Goal: Task Accomplishment & Management: Use online tool/utility

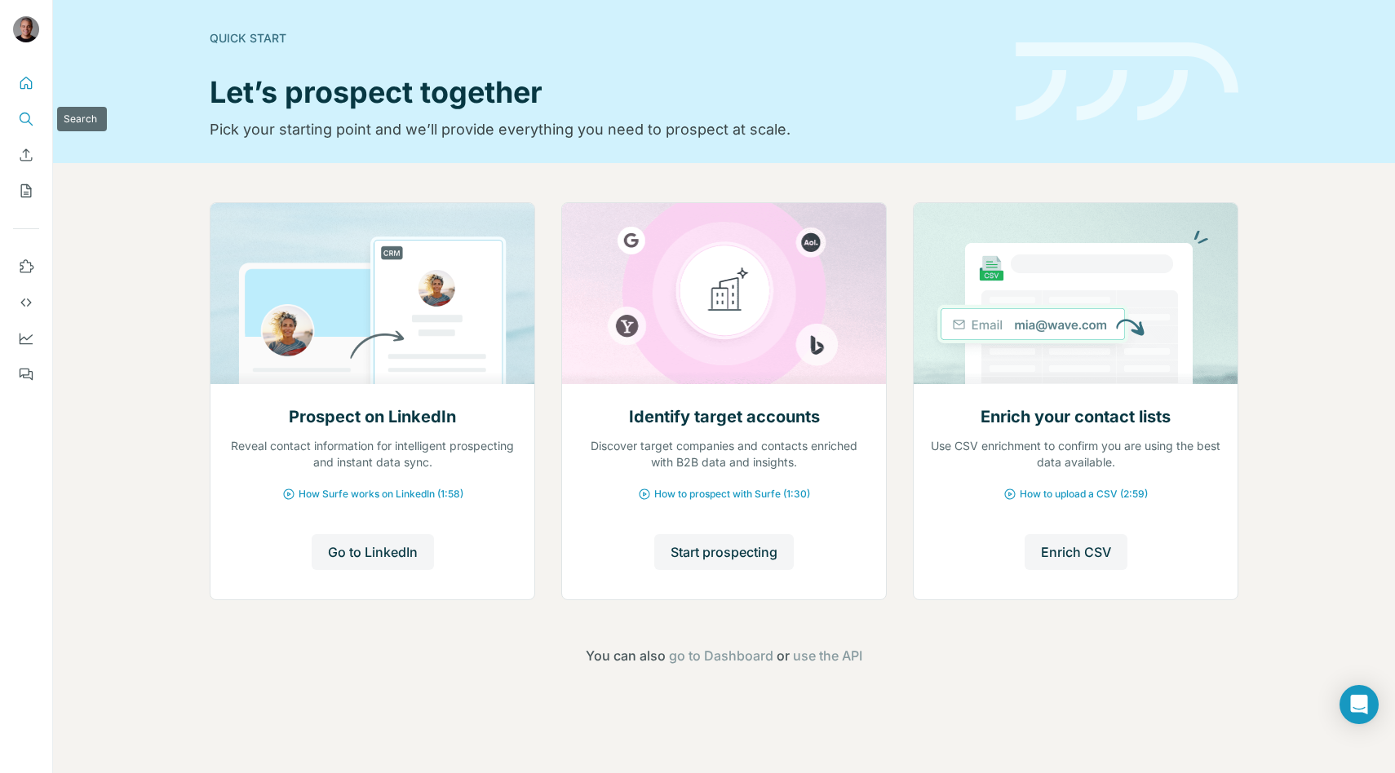
click at [19, 115] on icon "Search" at bounding box center [26, 119] width 16 height 16
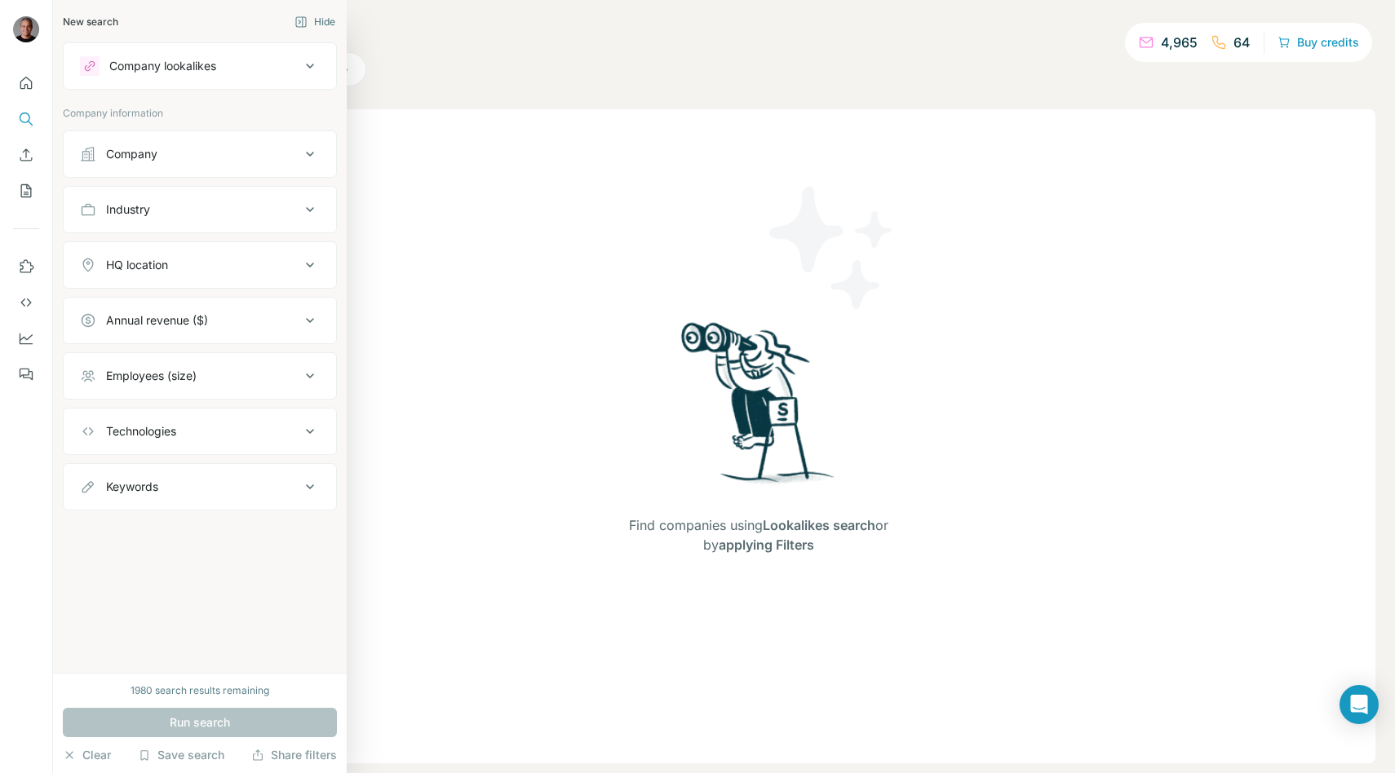
click at [93, 73] on div at bounding box center [90, 66] width 20 height 20
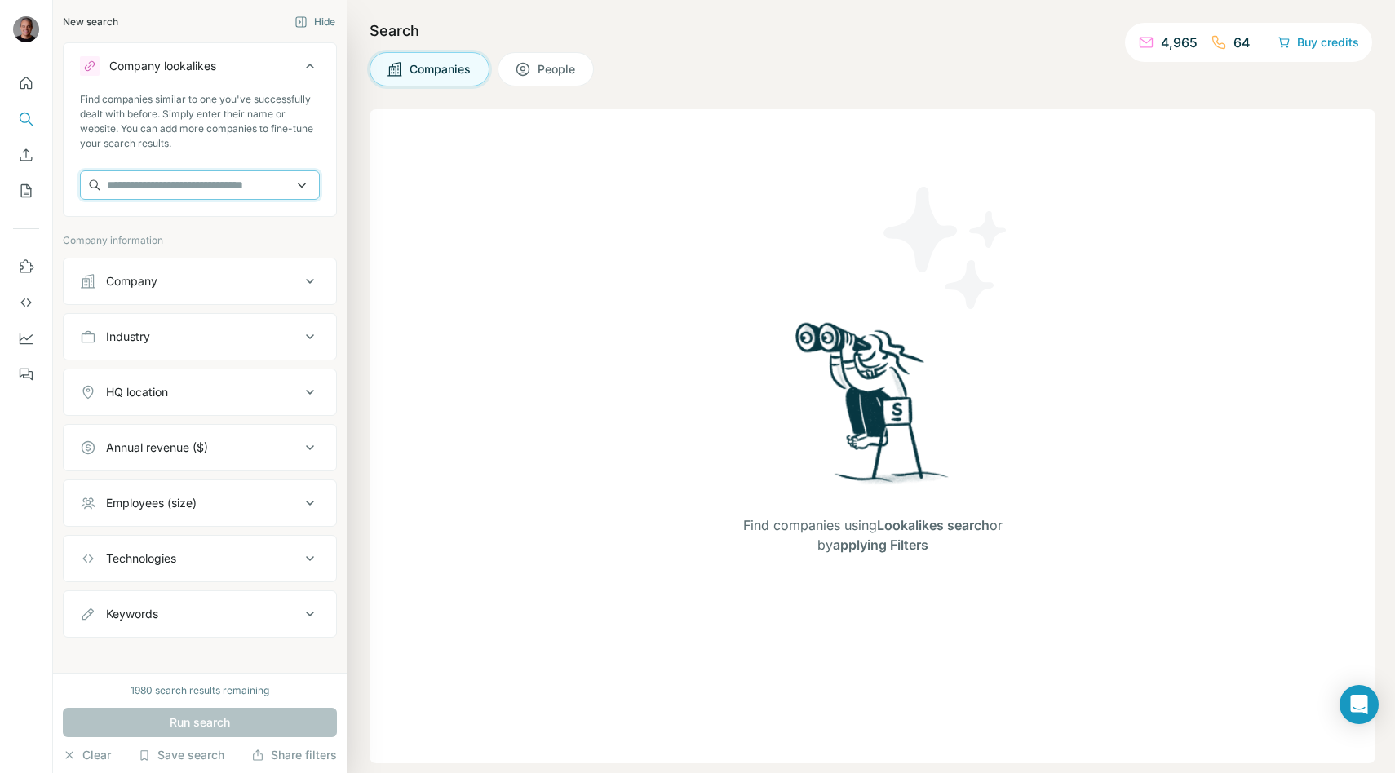
click at [149, 181] on input "text" at bounding box center [200, 184] width 240 height 29
paste input "**********"
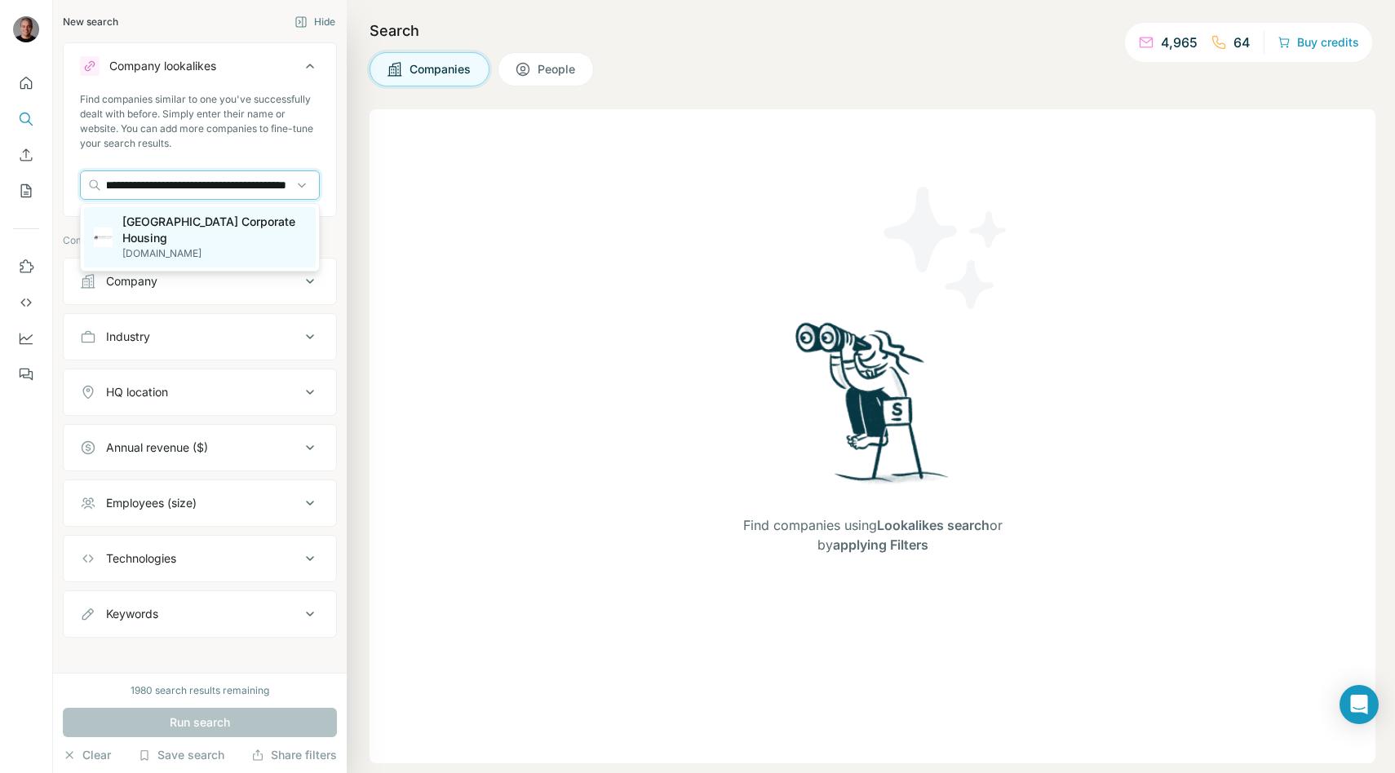
type input "**********"
click at [158, 217] on p "[GEOGRAPHIC_DATA] Corporate Housing" at bounding box center [214, 230] width 184 height 33
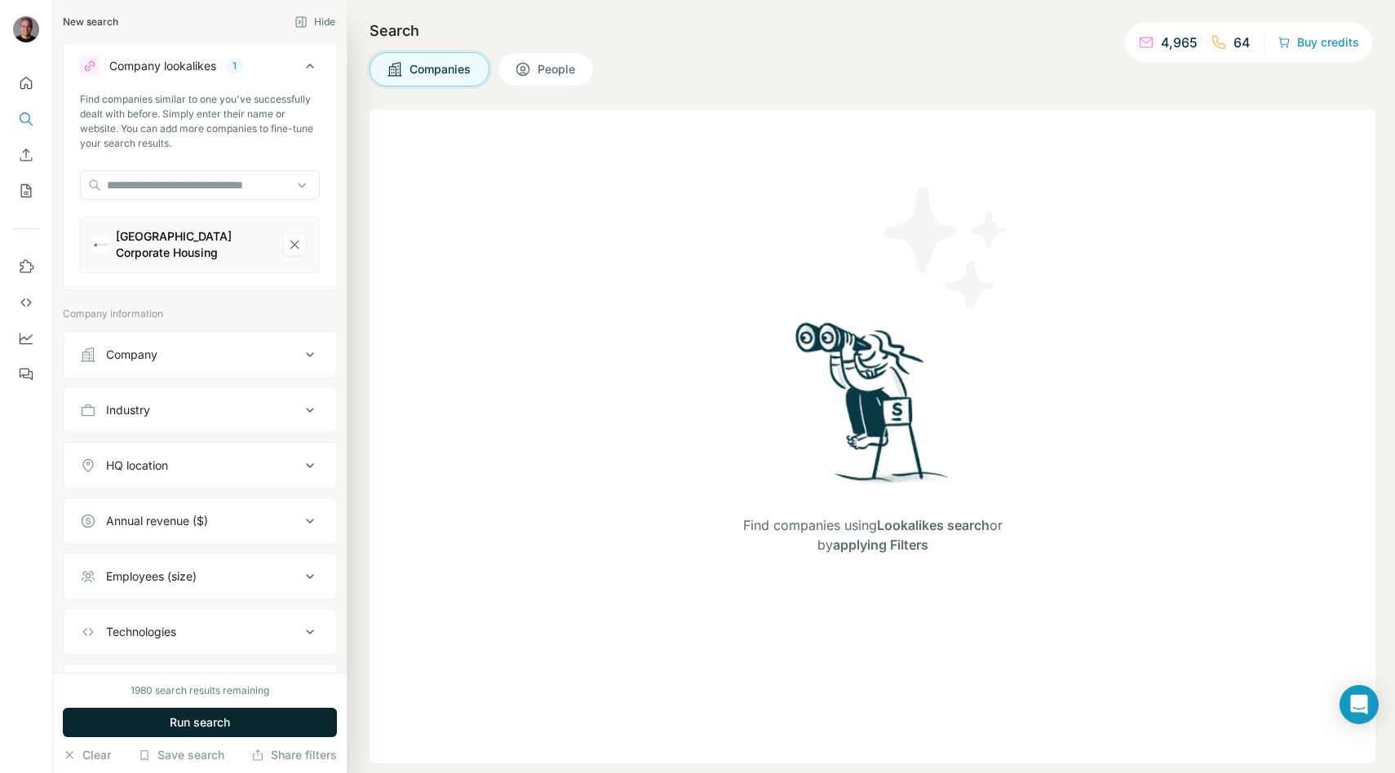
click at [237, 729] on button "Run search" at bounding box center [200, 722] width 274 height 29
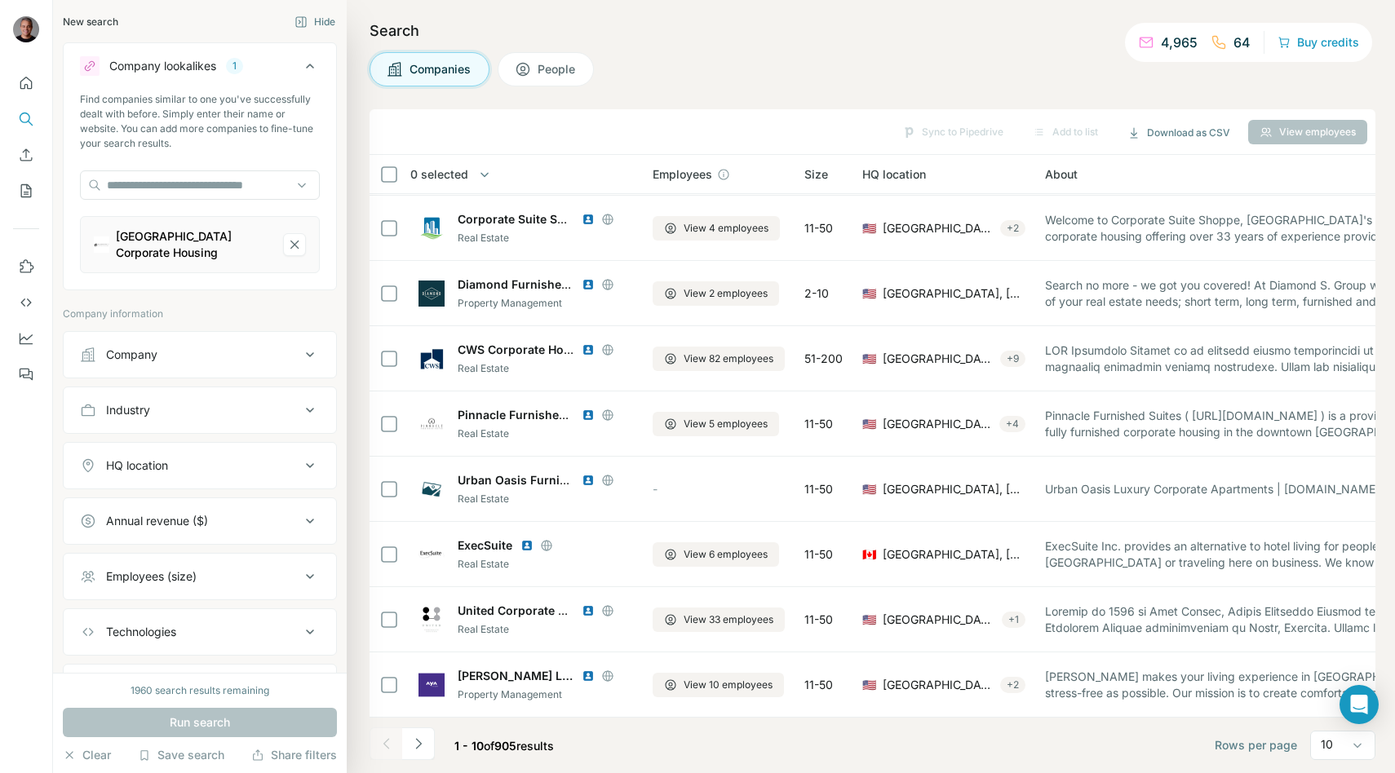
scroll to position [84, 0]
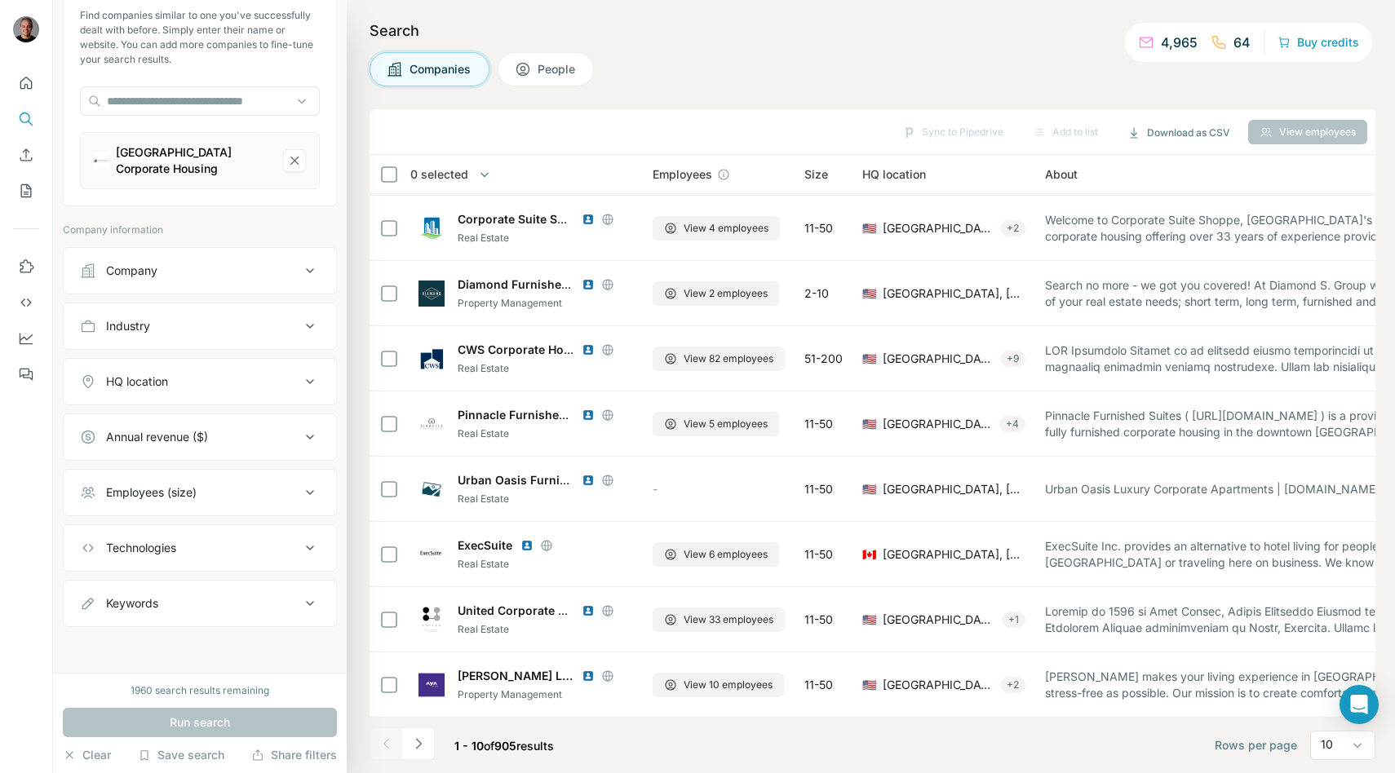
click at [129, 617] on button "Keywords" at bounding box center [200, 603] width 272 height 39
click at [132, 638] on input "text" at bounding box center [183, 644] width 207 height 29
type input "**********"
click at [307, 641] on icon "button" at bounding box center [307, 644] width 16 height 16
click at [274, 715] on button "Run search" at bounding box center [200, 722] width 274 height 29
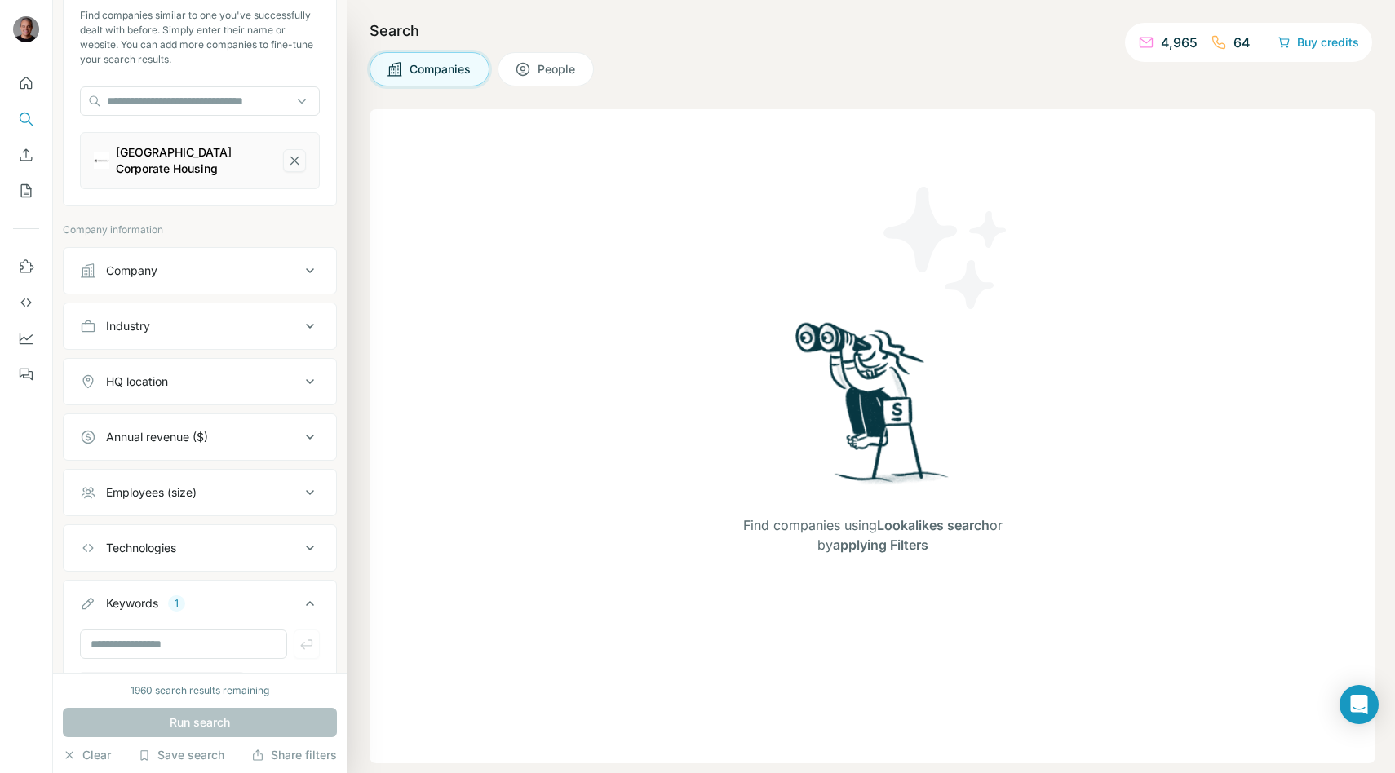
click at [294, 164] on icon "Orlando City Corporate Housing-remove-button" at bounding box center [294, 161] width 15 height 16
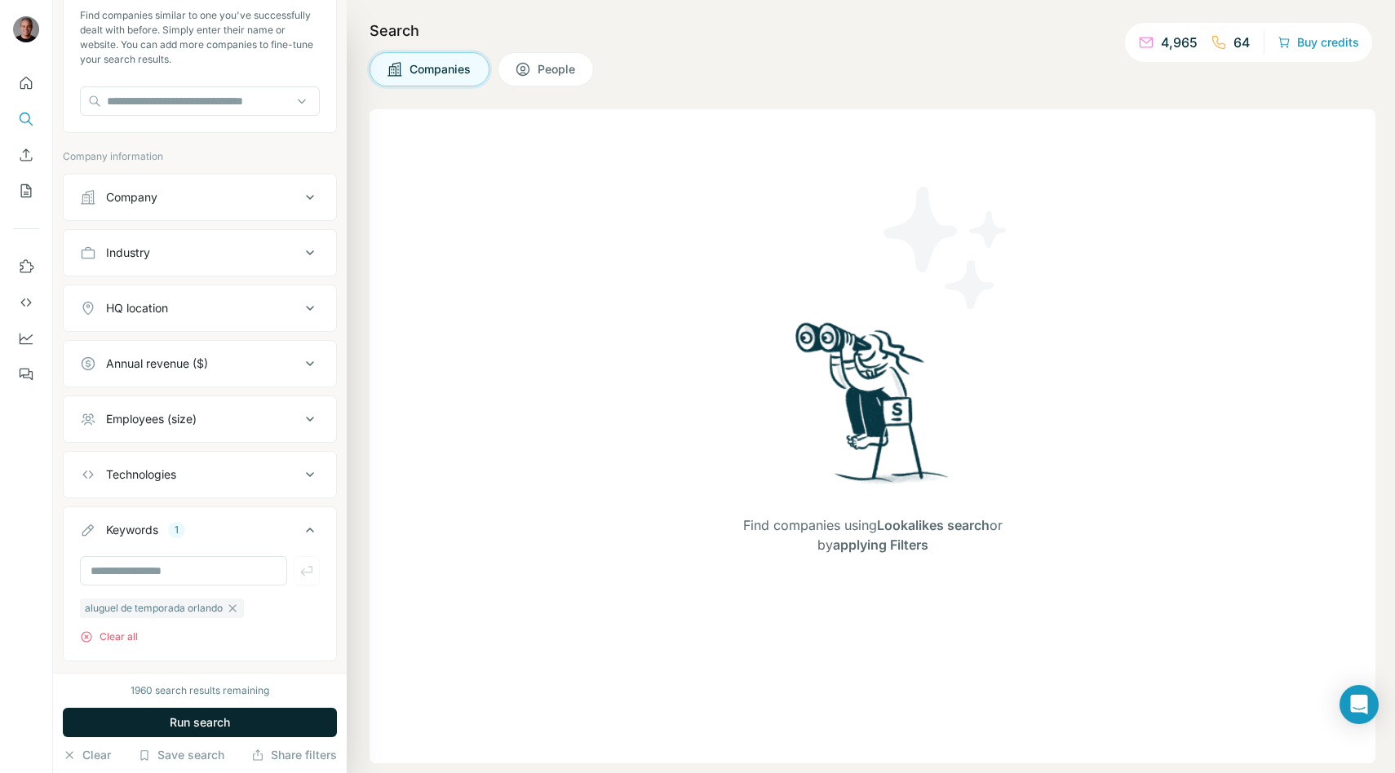
click at [208, 731] on button "Run search" at bounding box center [200, 722] width 274 height 29
click at [235, 609] on icon "button" at bounding box center [232, 608] width 13 height 13
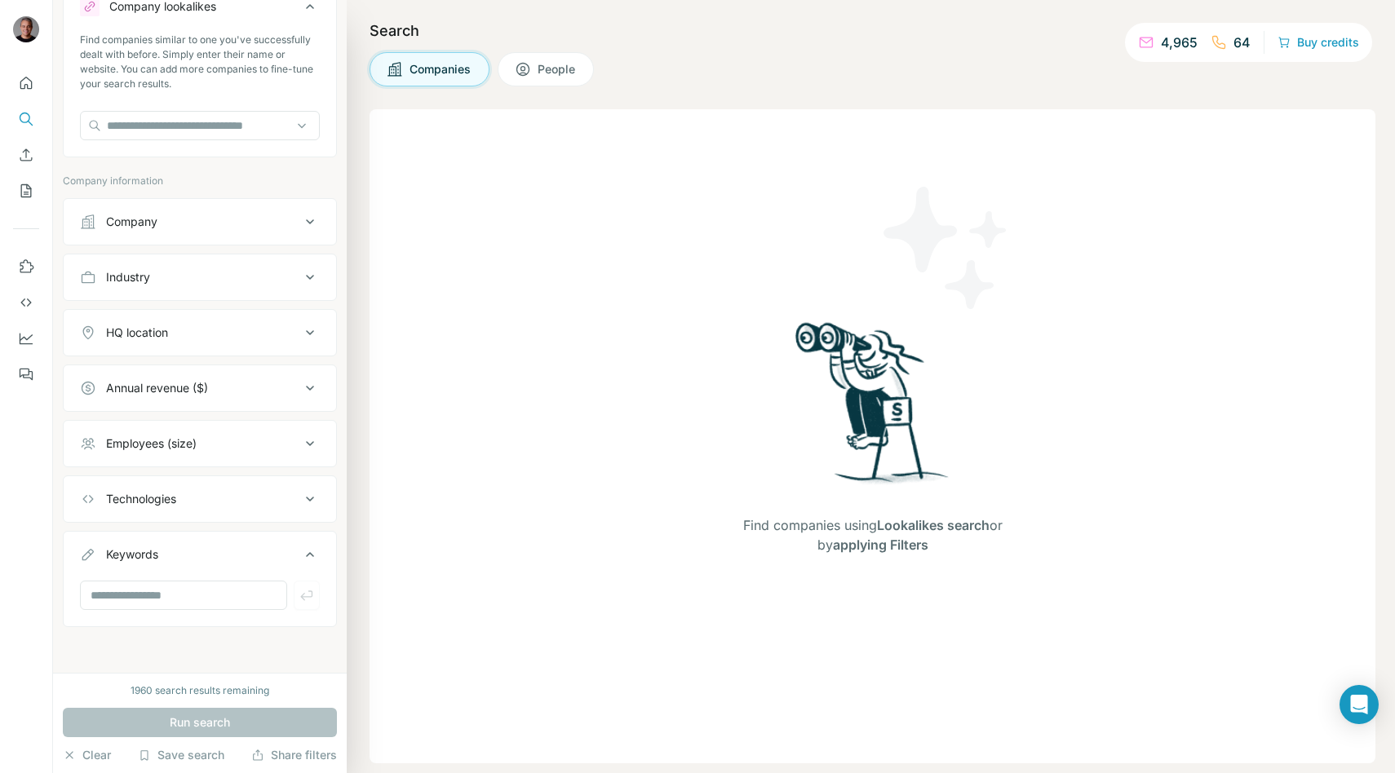
scroll to position [60, 0]
click at [201, 600] on input "text" at bounding box center [183, 595] width 207 height 29
type input "**********"
click at [313, 589] on icon "button" at bounding box center [307, 595] width 16 height 16
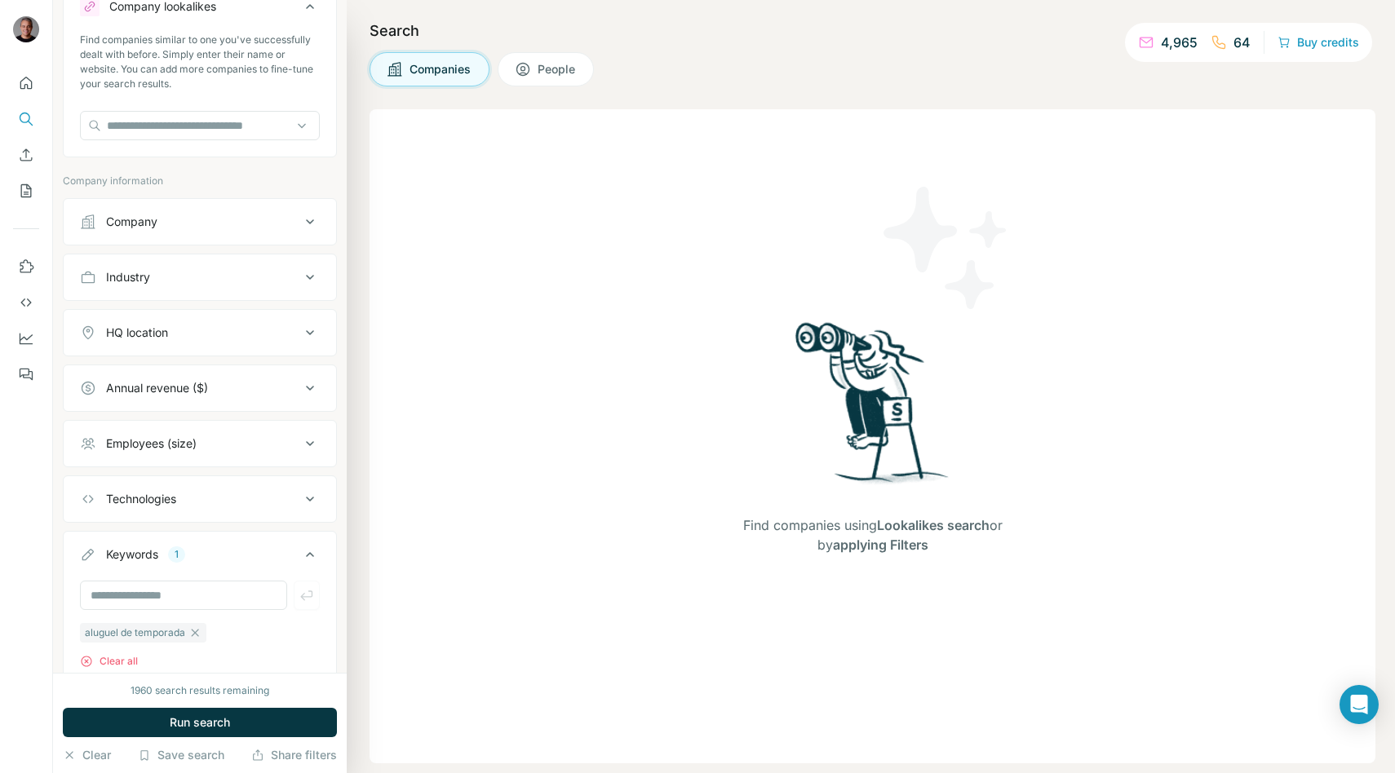
click at [160, 325] on div "HQ location" at bounding box center [137, 333] width 62 height 16
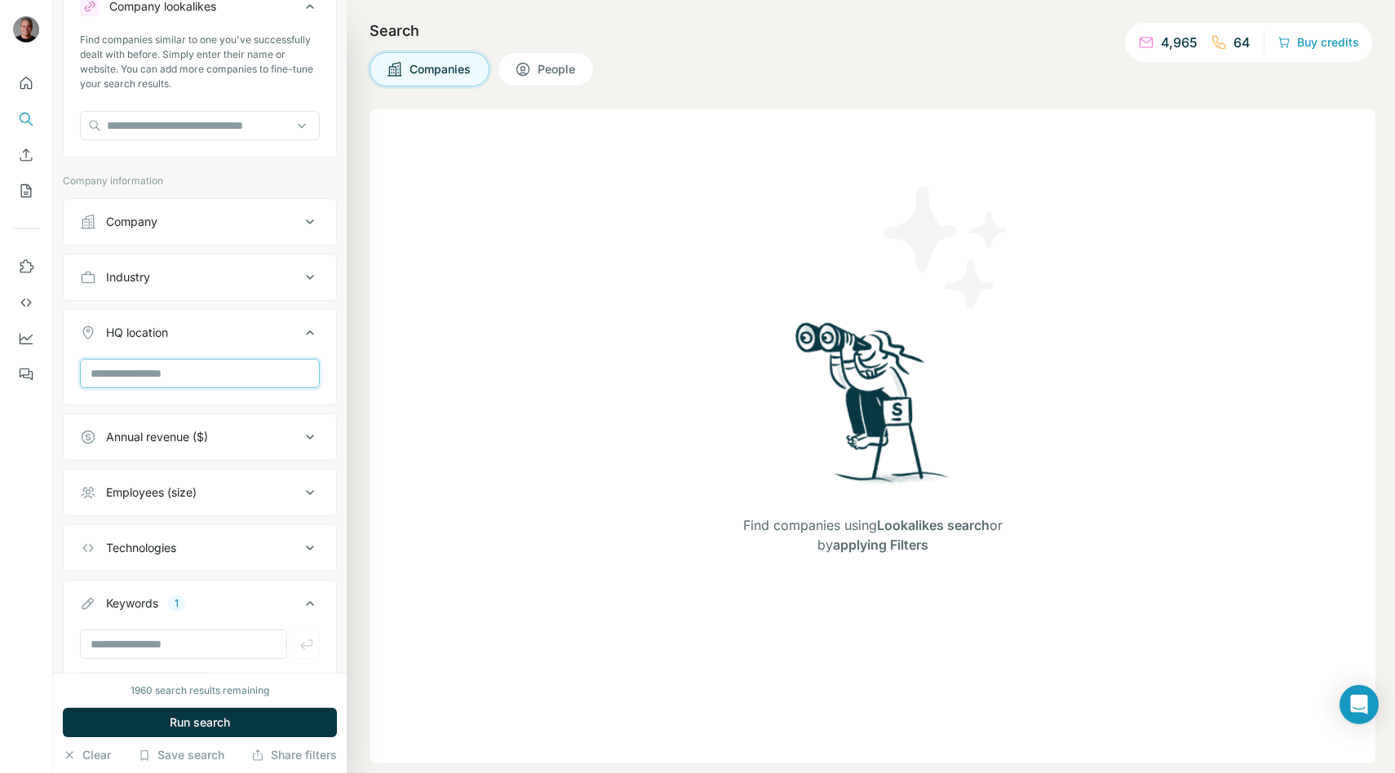
click at [153, 365] on input "text" at bounding box center [200, 373] width 240 height 29
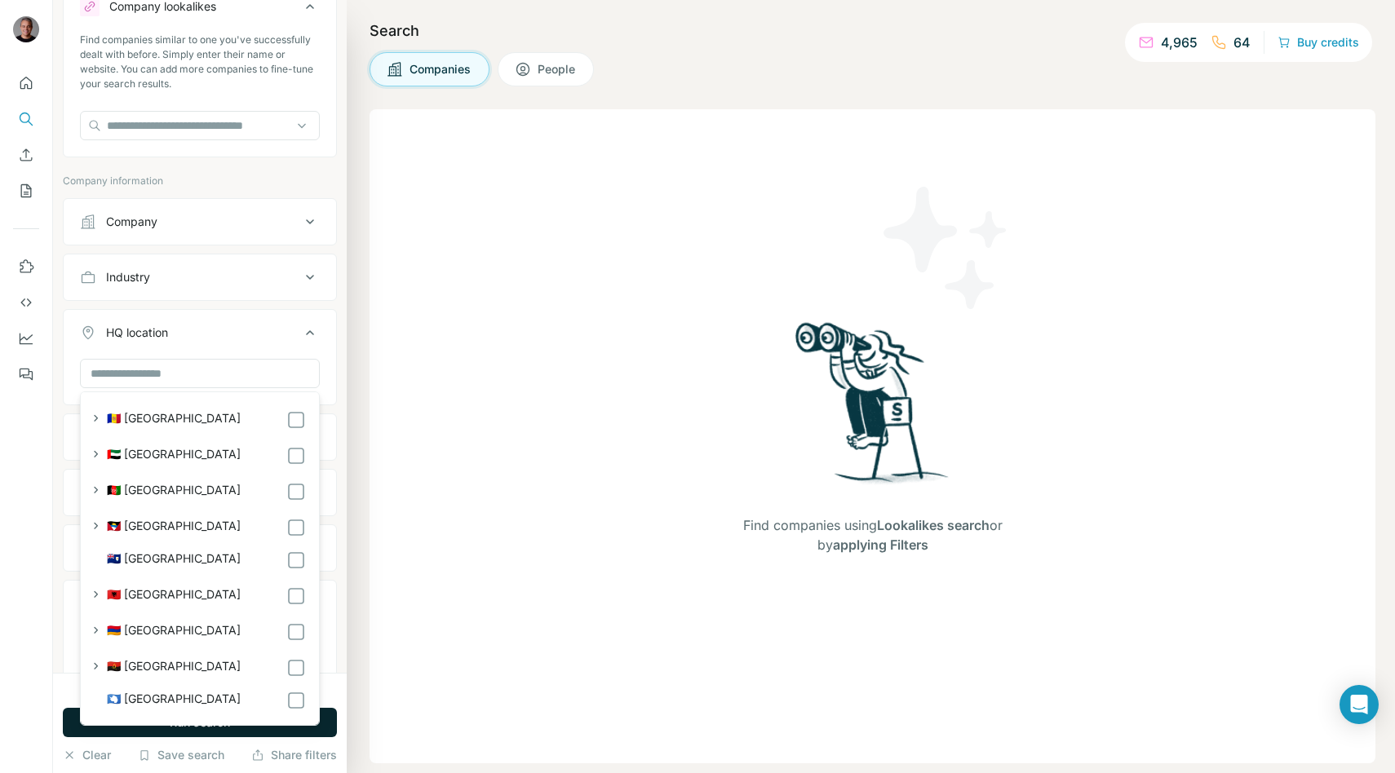
click at [64, 709] on button "Run search" at bounding box center [200, 722] width 274 height 29
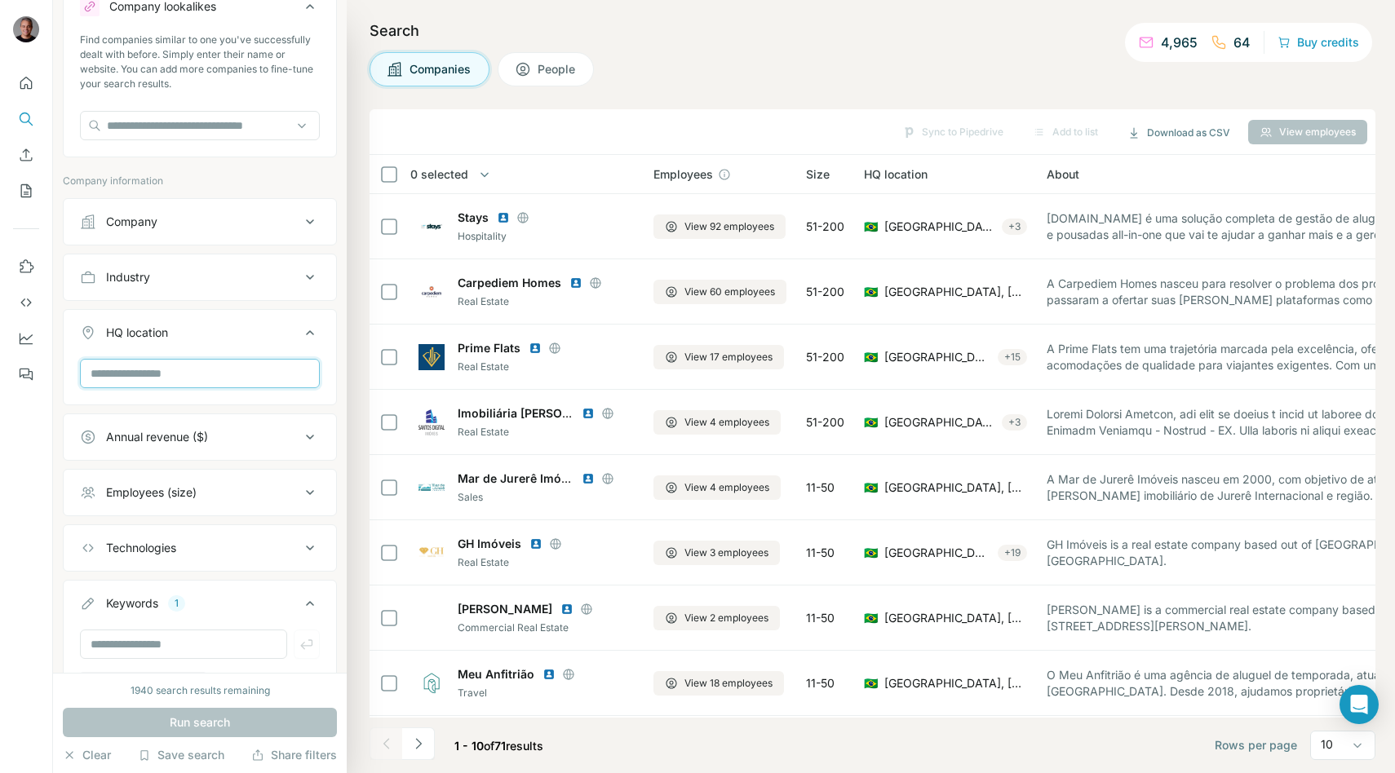
click at [154, 364] on input "text" at bounding box center [200, 373] width 240 height 29
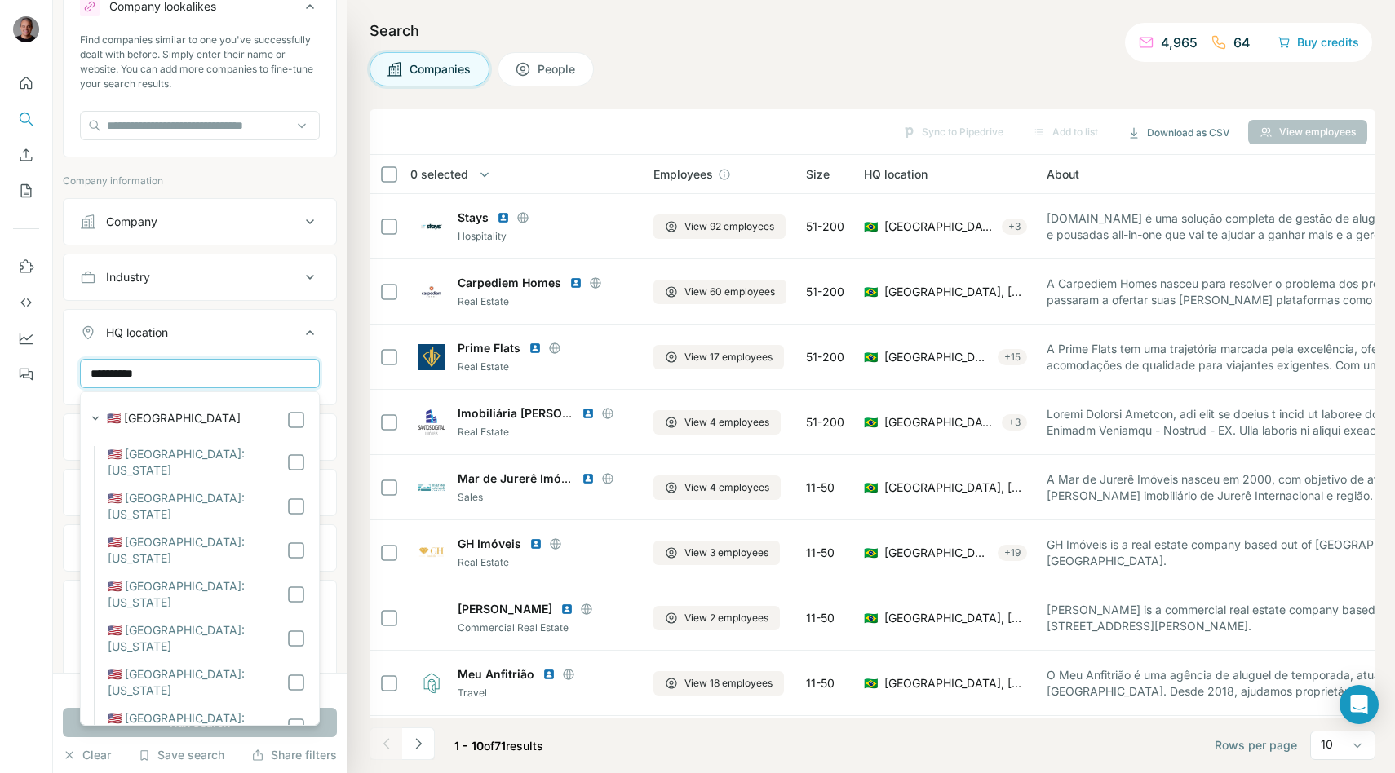
type input "**********"
click at [166, 421] on label "🇺🇸 [GEOGRAPHIC_DATA]" at bounding box center [174, 420] width 134 height 20
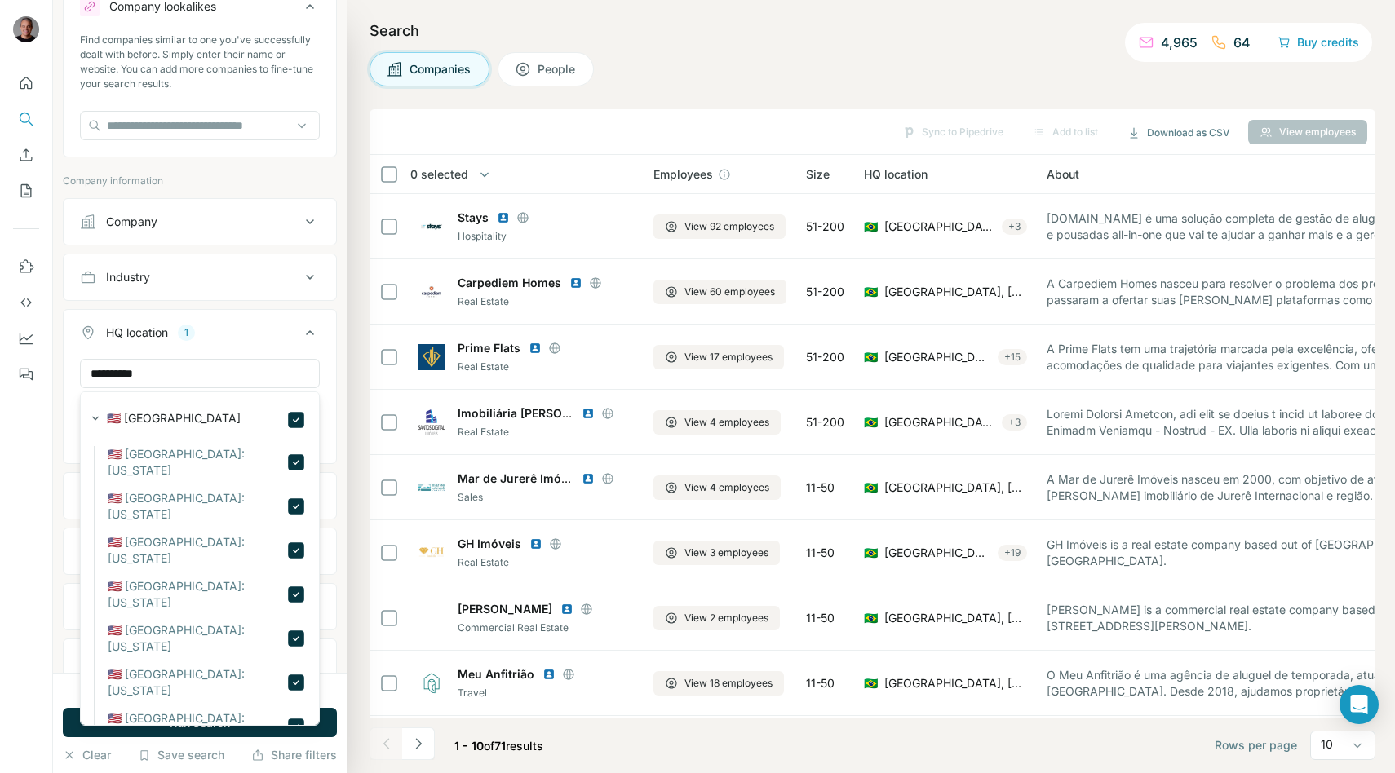
click at [328, 374] on div "**********" at bounding box center [200, 409] width 272 height 101
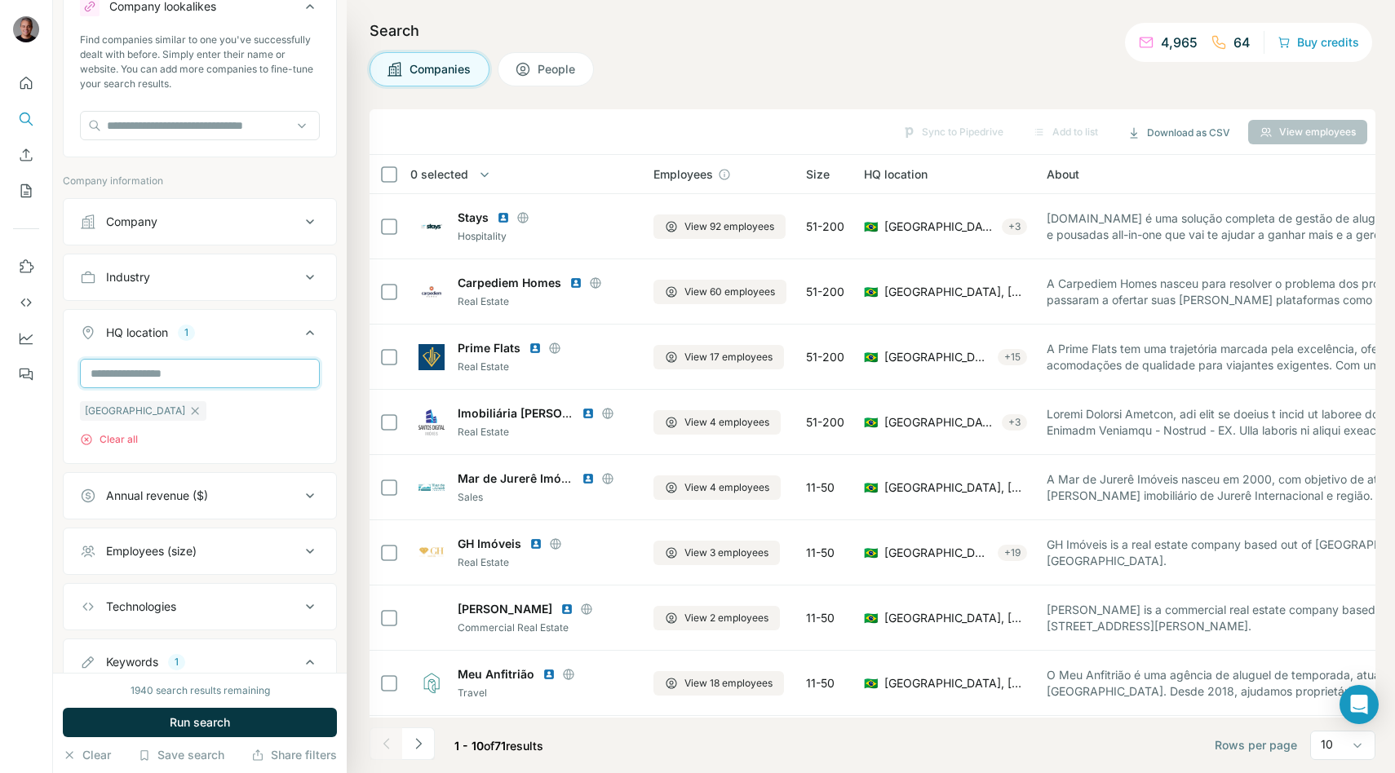
click at [195, 362] on input "text" at bounding box center [200, 373] width 240 height 29
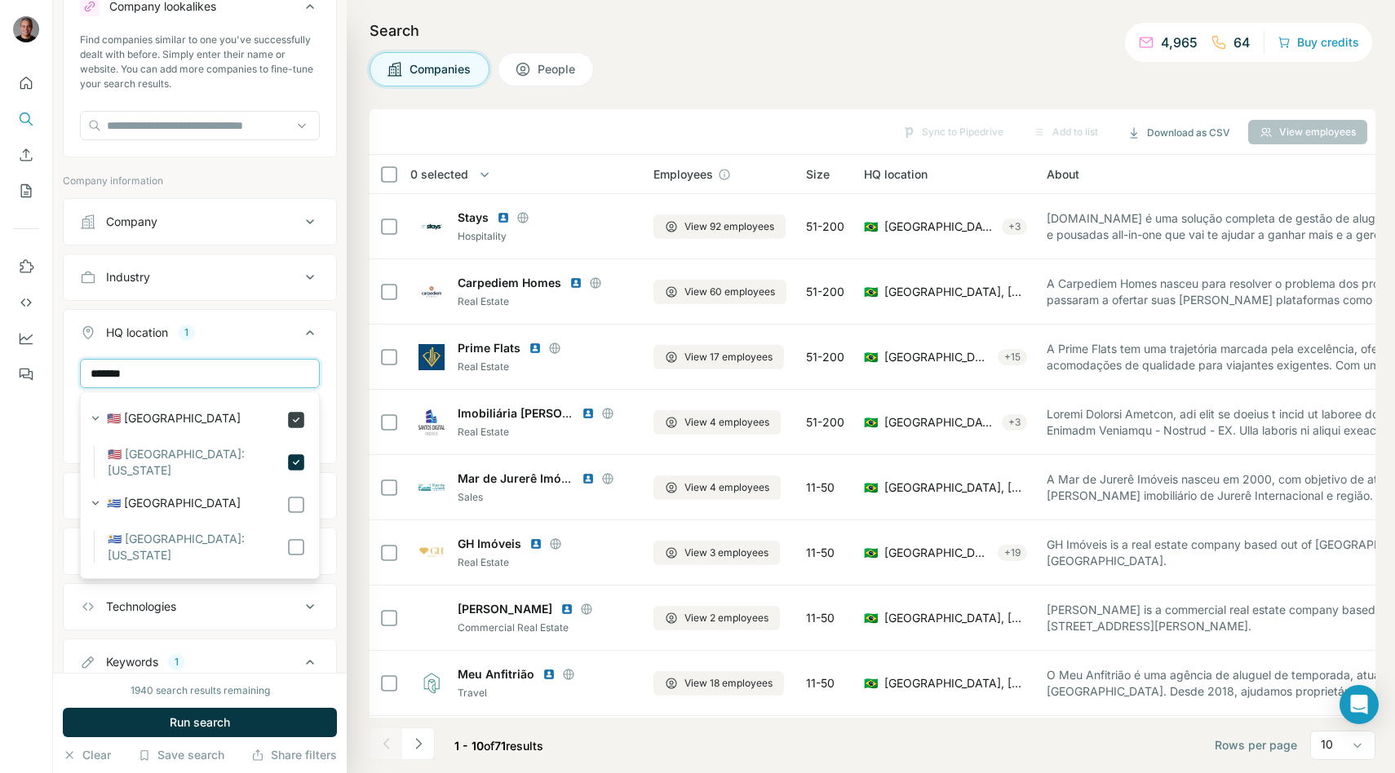
type input "*******"
click at [338, 384] on div "New search Hide Company lookalikes Find companies similar to one you've success…" at bounding box center [200, 336] width 294 height 673
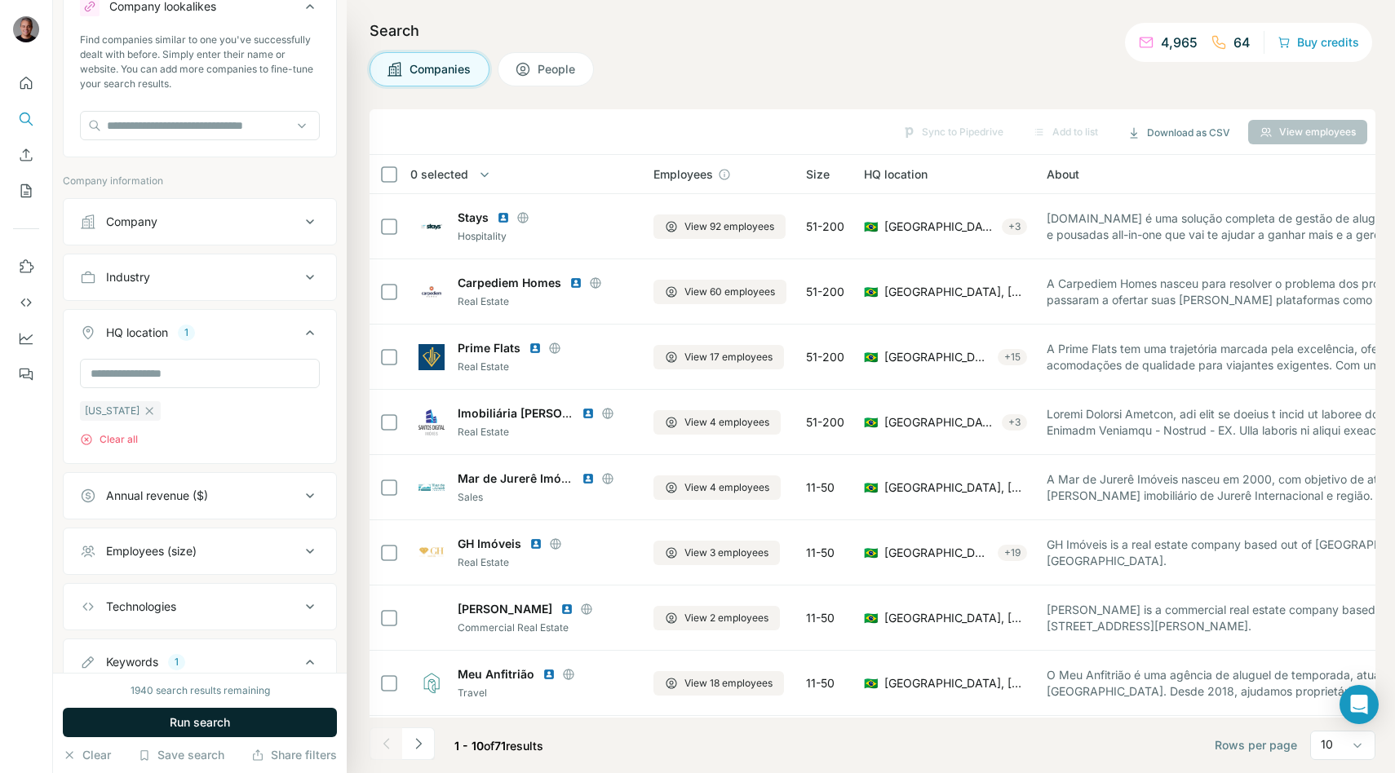
click at [215, 728] on span "Run search" at bounding box center [200, 723] width 60 height 16
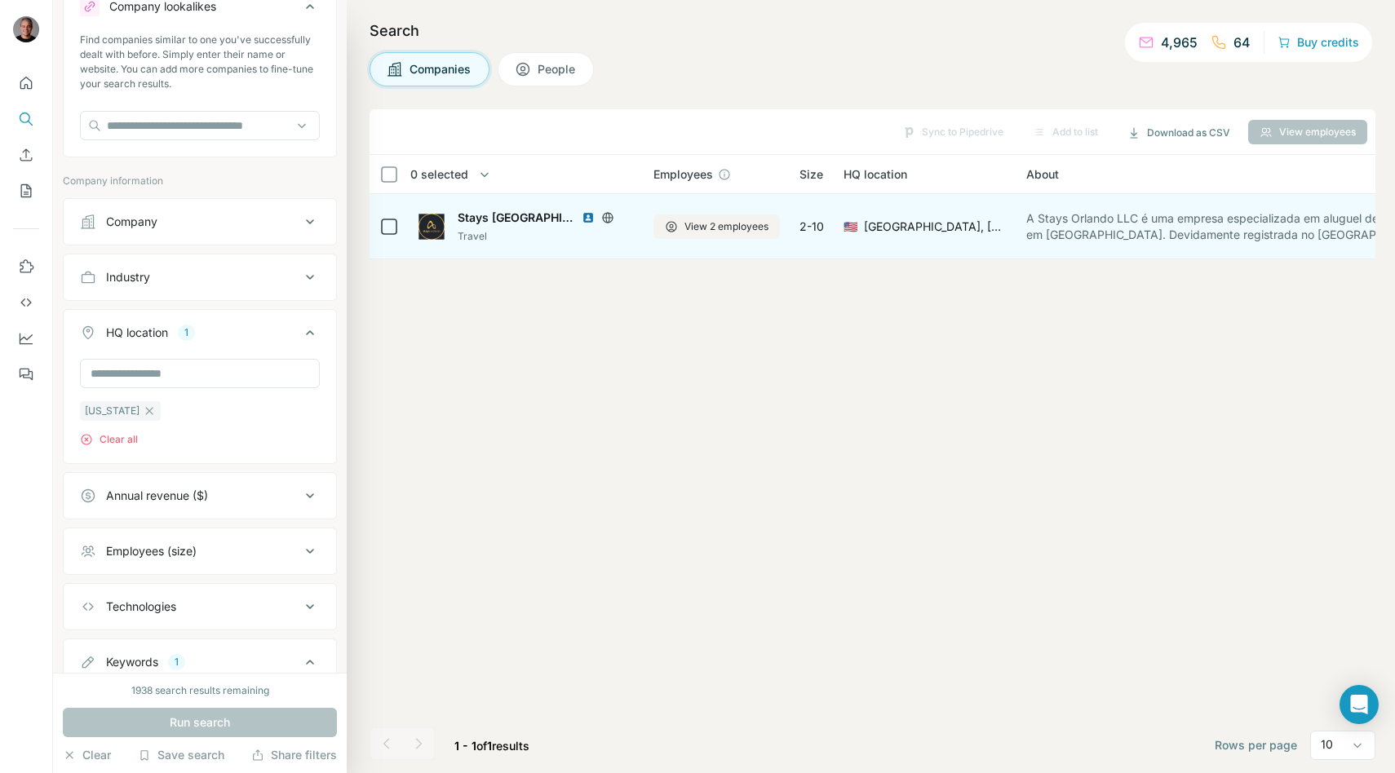
click at [501, 218] on span "Stays [GEOGRAPHIC_DATA]" at bounding box center [516, 218] width 116 height 16
click at [405, 223] on td at bounding box center [389, 226] width 39 height 65
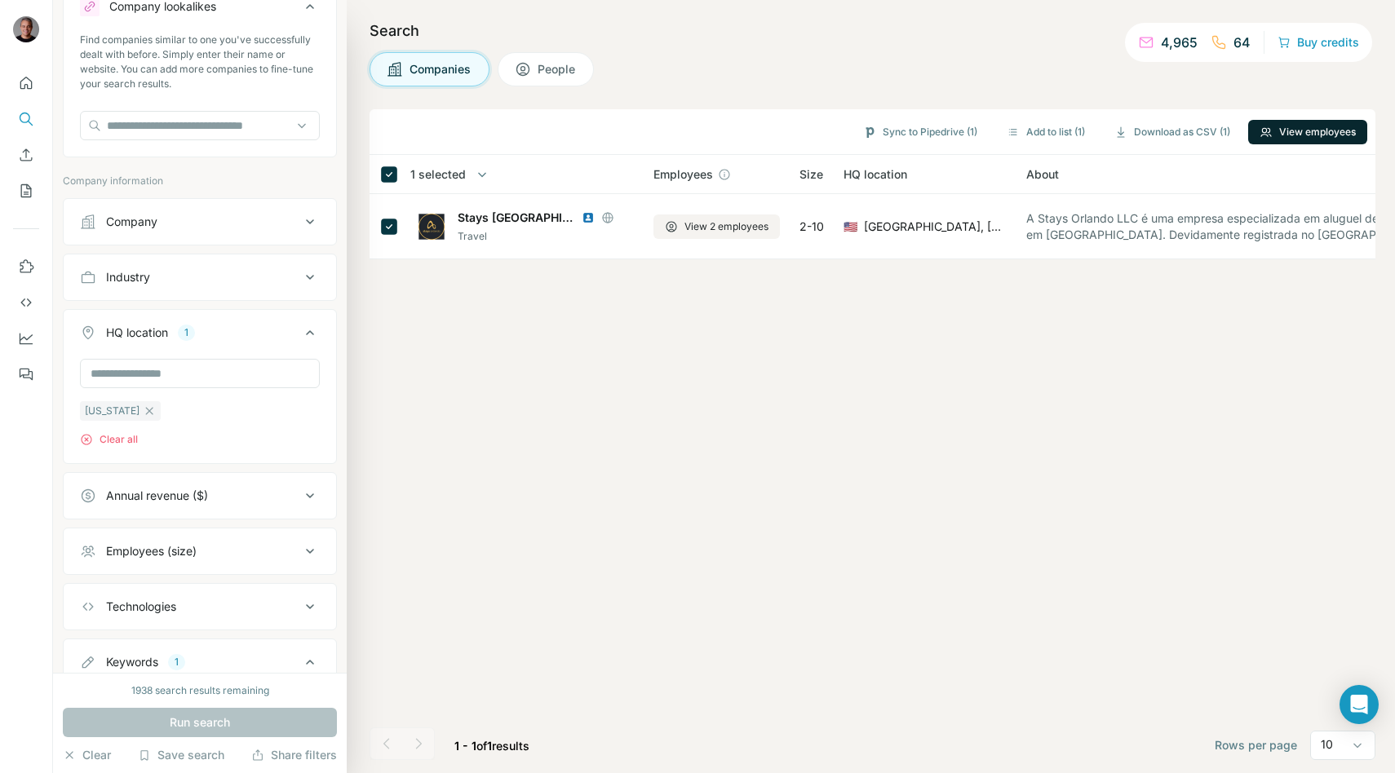
click at [1339, 135] on button "View employees" at bounding box center [1307, 132] width 119 height 24
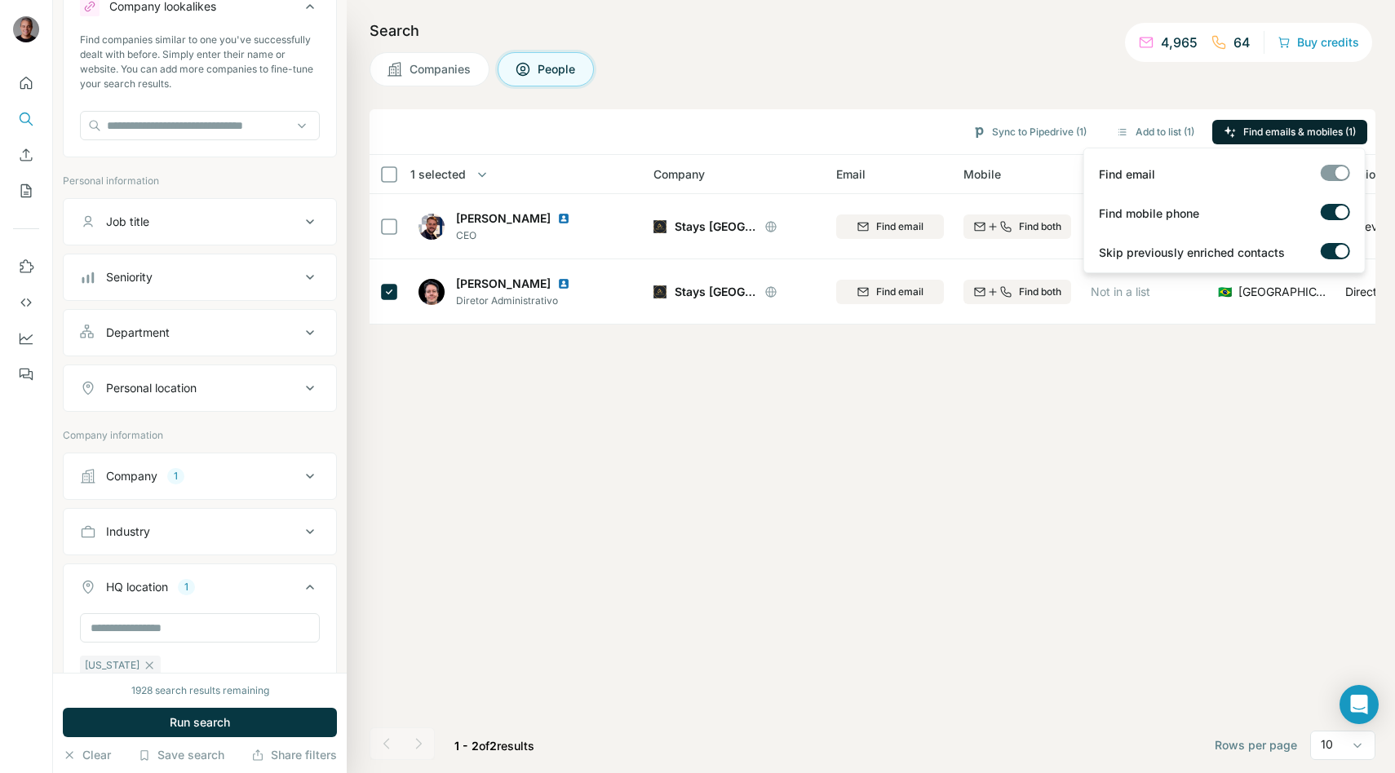
click at [1258, 133] on span "Find emails & mobiles (1)" at bounding box center [1299, 132] width 113 height 15
click at [1008, 134] on button "Sync to Pipedrive (1)" at bounding box center [1029, 132] width 137 height 24
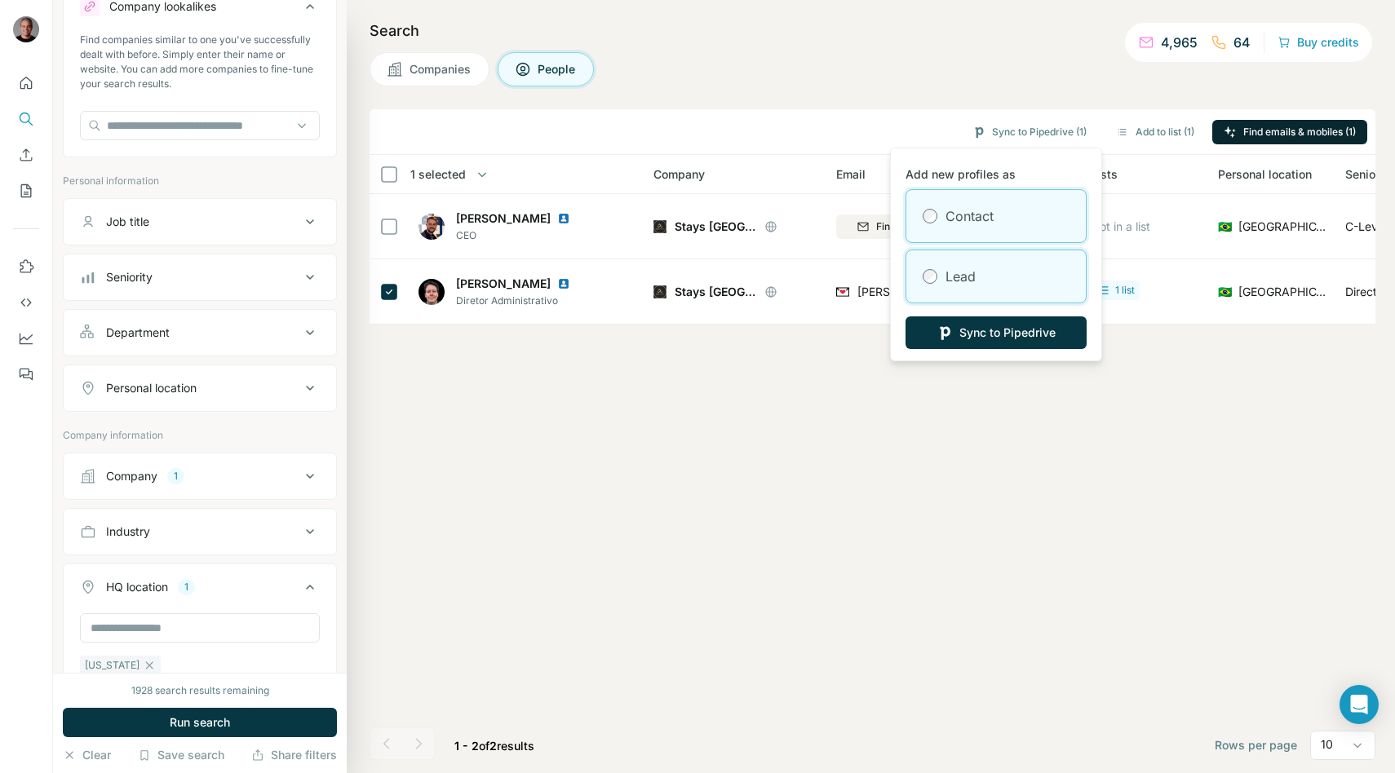
click at [972, 277] on label "Lead" at bounding box center [960, 277] width 30 height 20
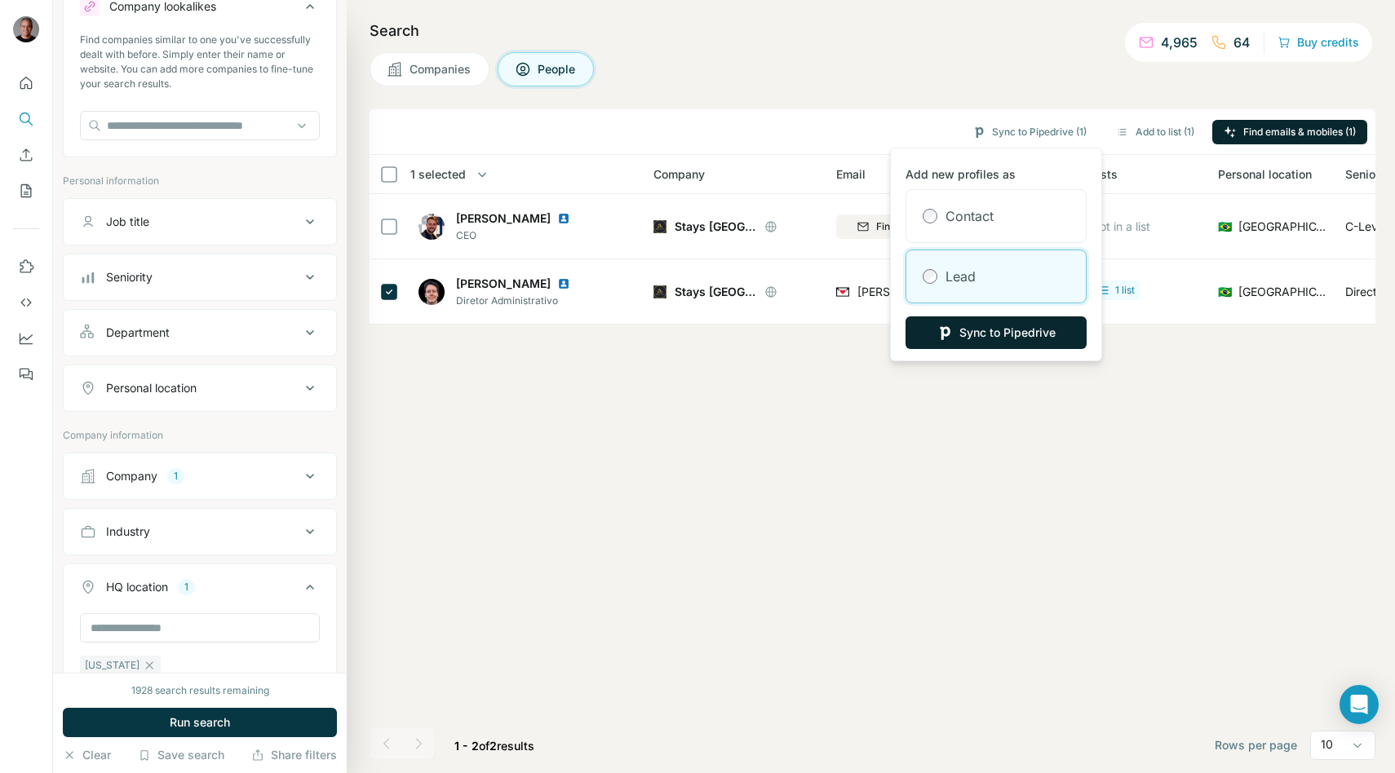
click at [972, 334] on button "Sync to Pipedrive" at bounding box center [995, 332] width 181 height 33
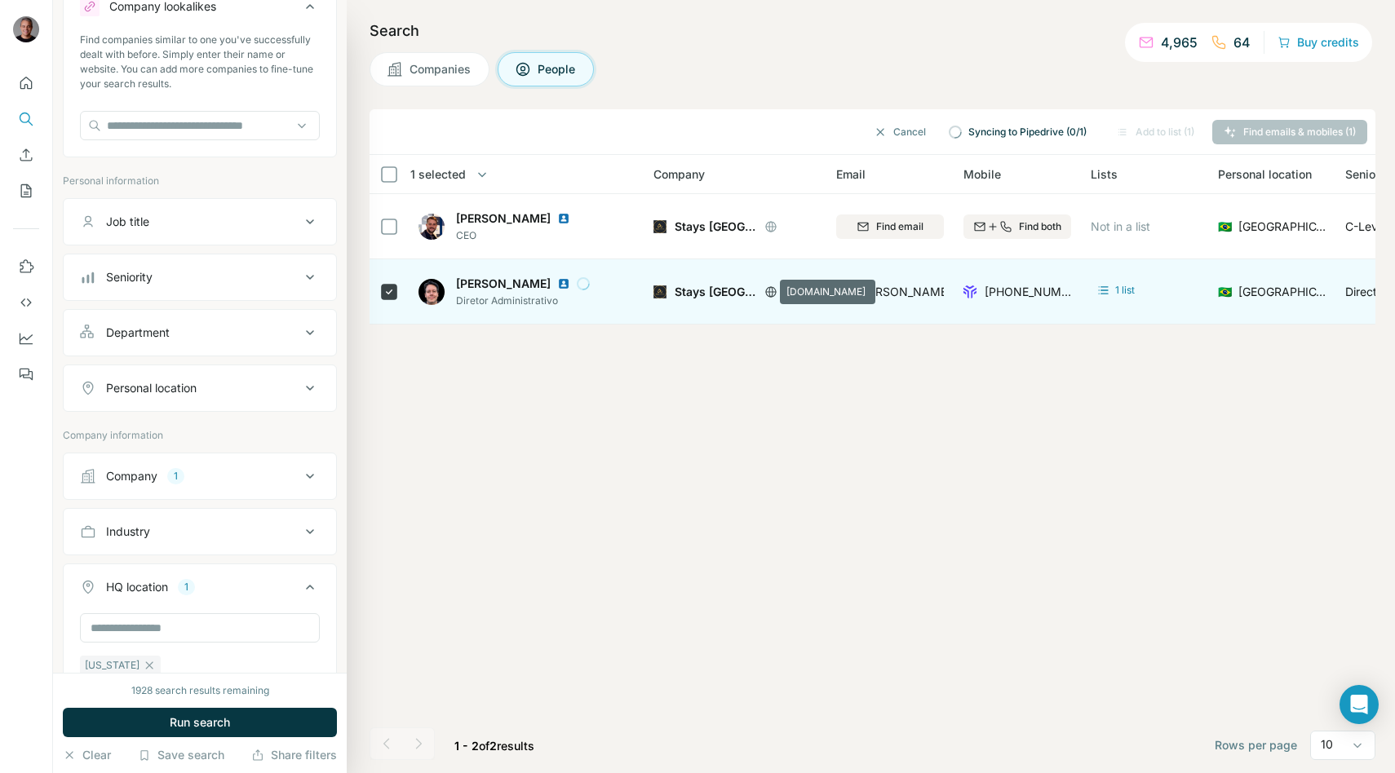
click at [768, 292] on icon at bounding box center [770, 291] width 4 height 11
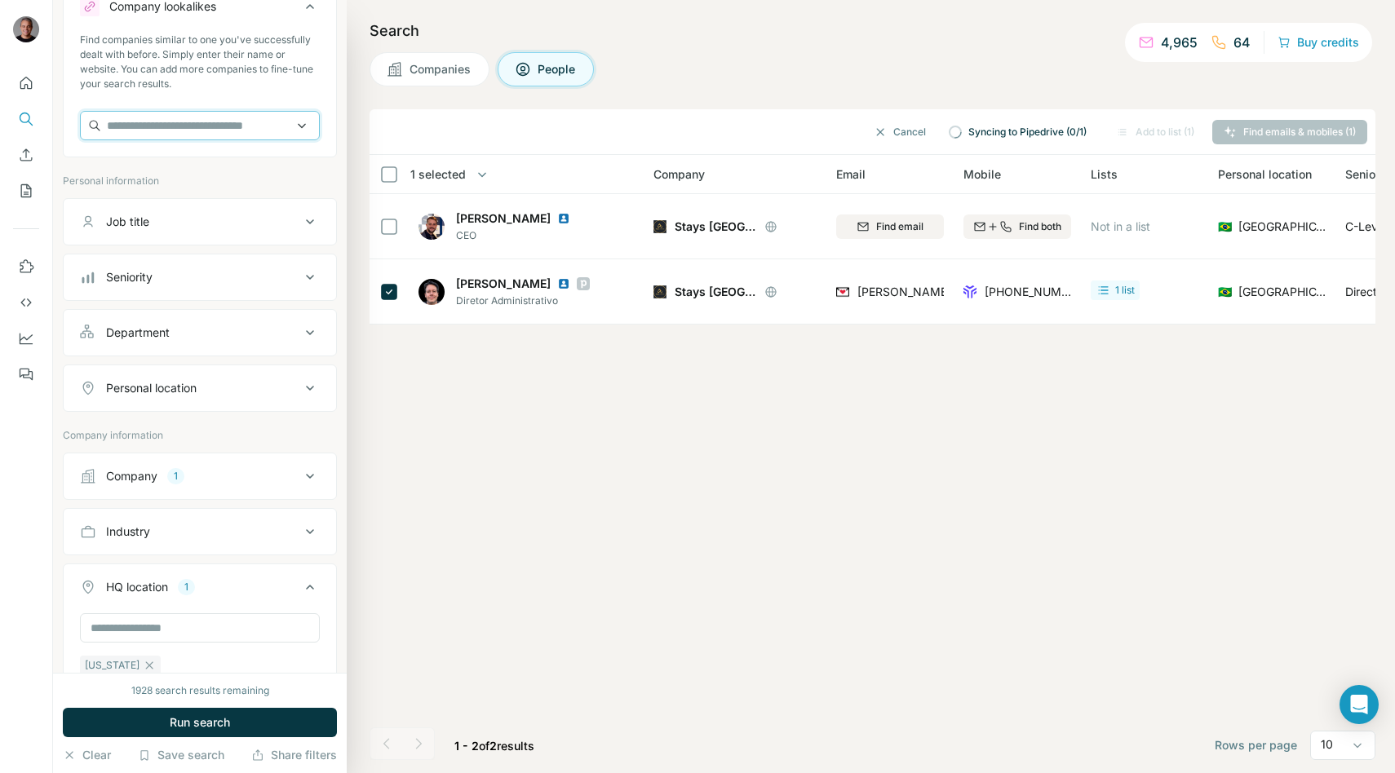
click at [160, 135] on input "text" at bounding box center [200, 125] width 240 height 29
paste input "**********"
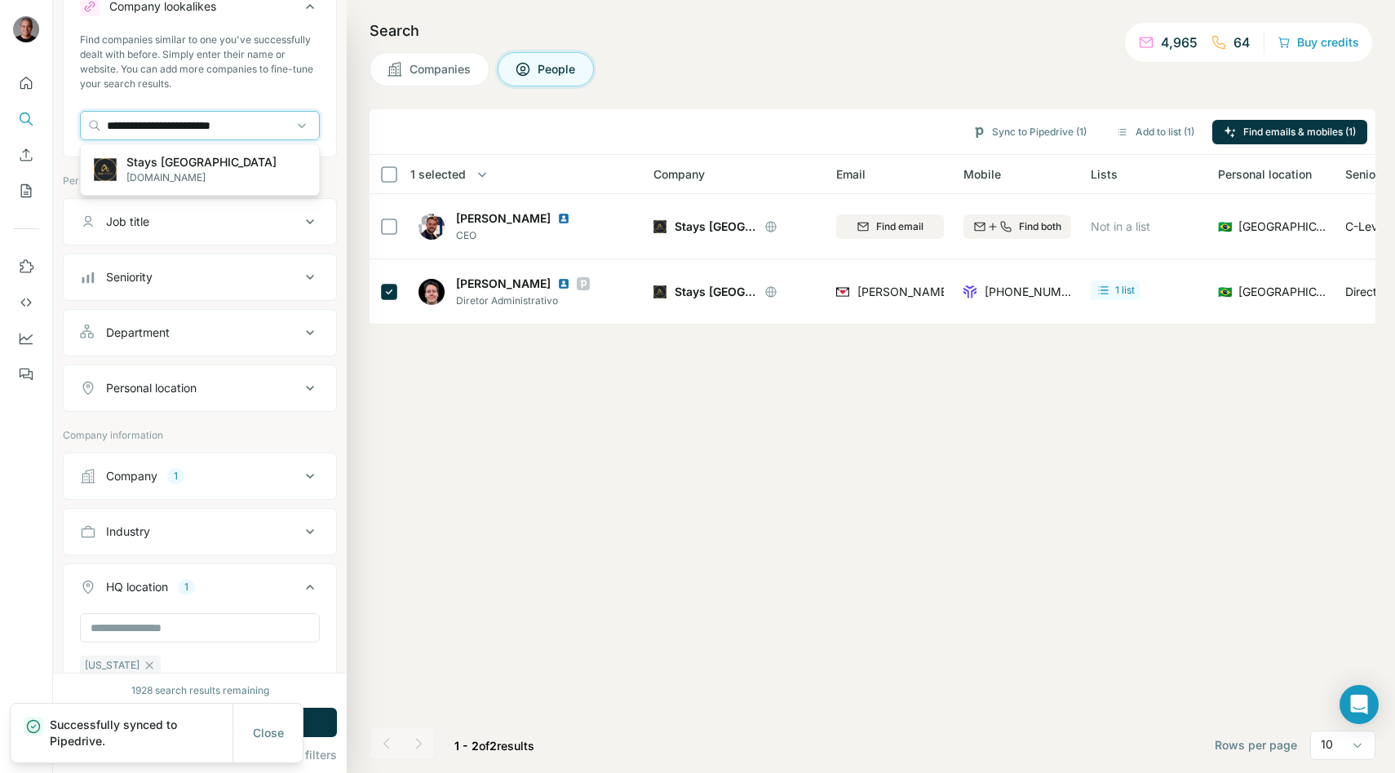
type input "**********"
click at [176, 155] on p "Stays [GEOGRAPHIC_DATA]" at bounding box center [201, 162] width 150 height 16
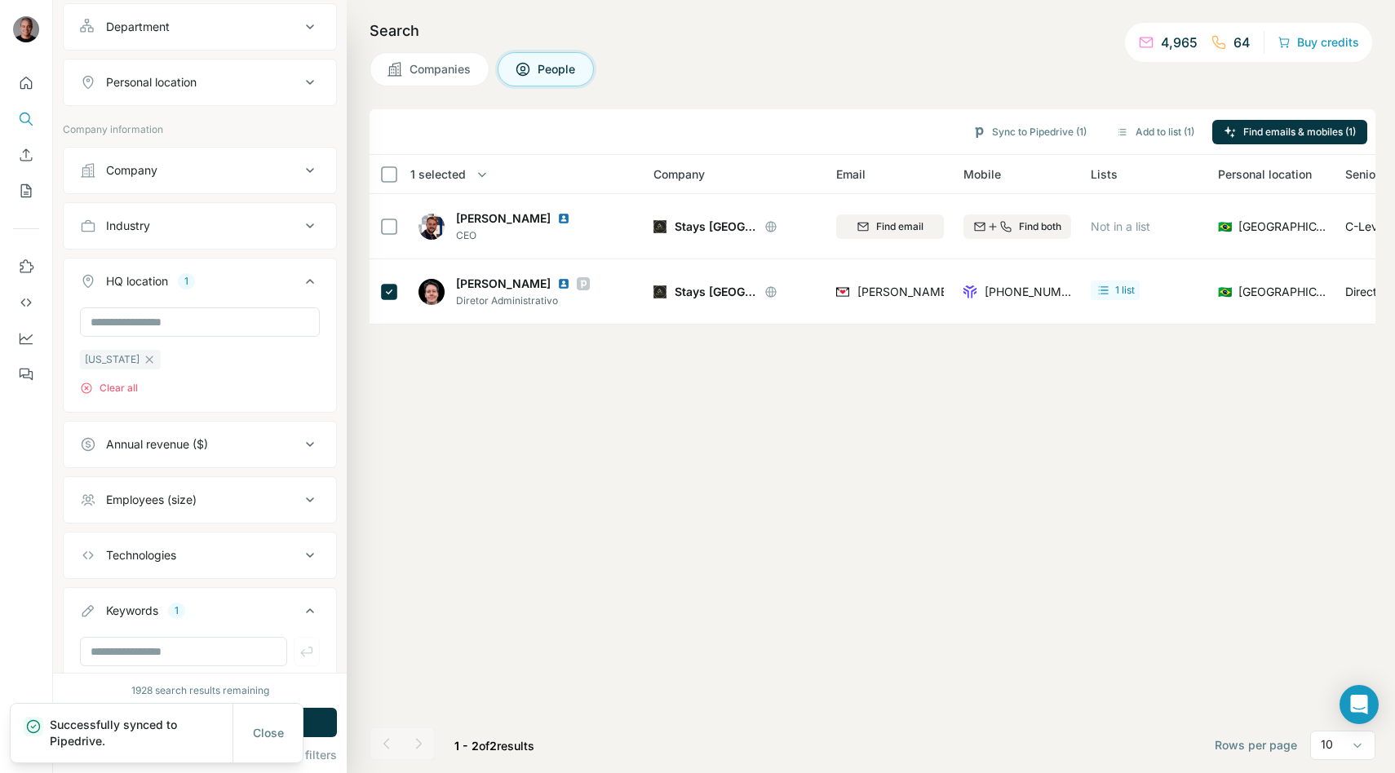
scroll to position [543, 0]
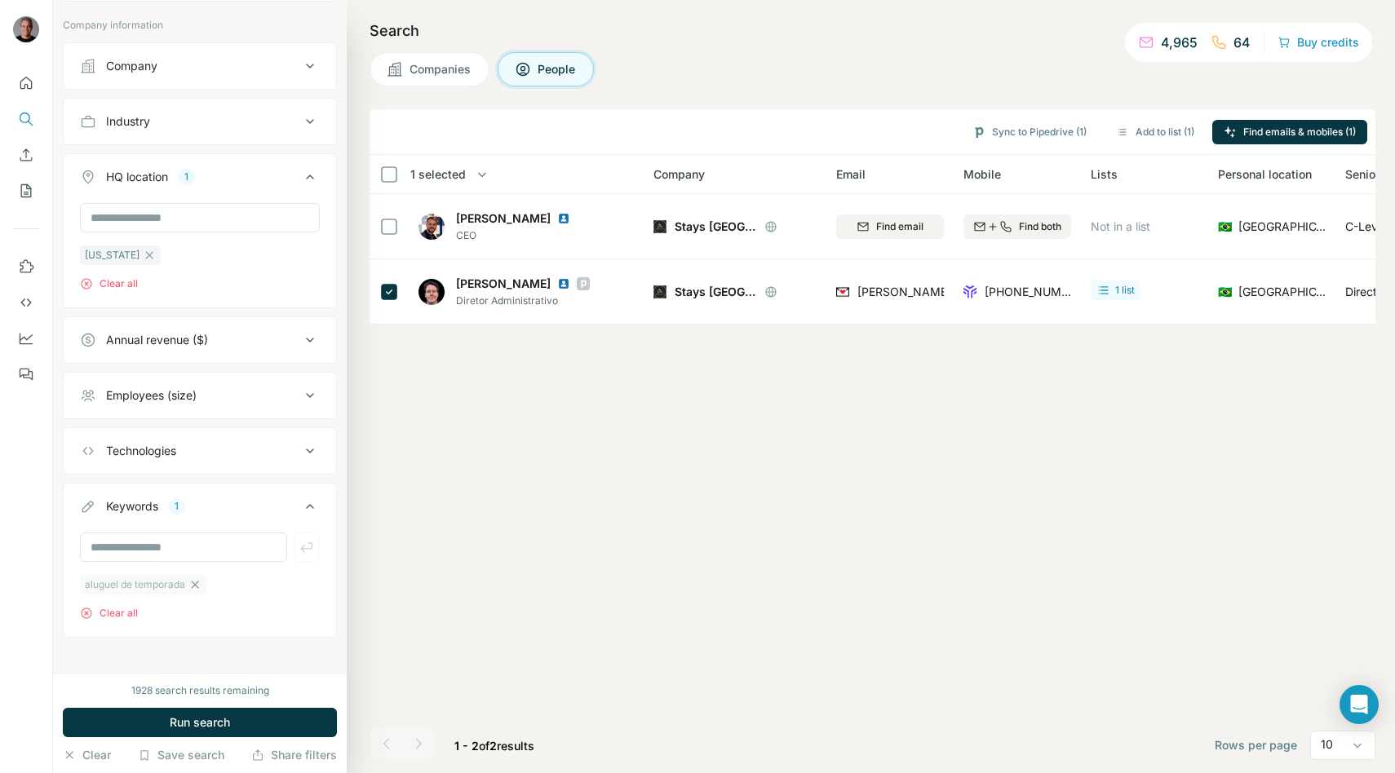
click at [194, 578] on icon "button" at bounding box center [194, 584] width 13 height 13
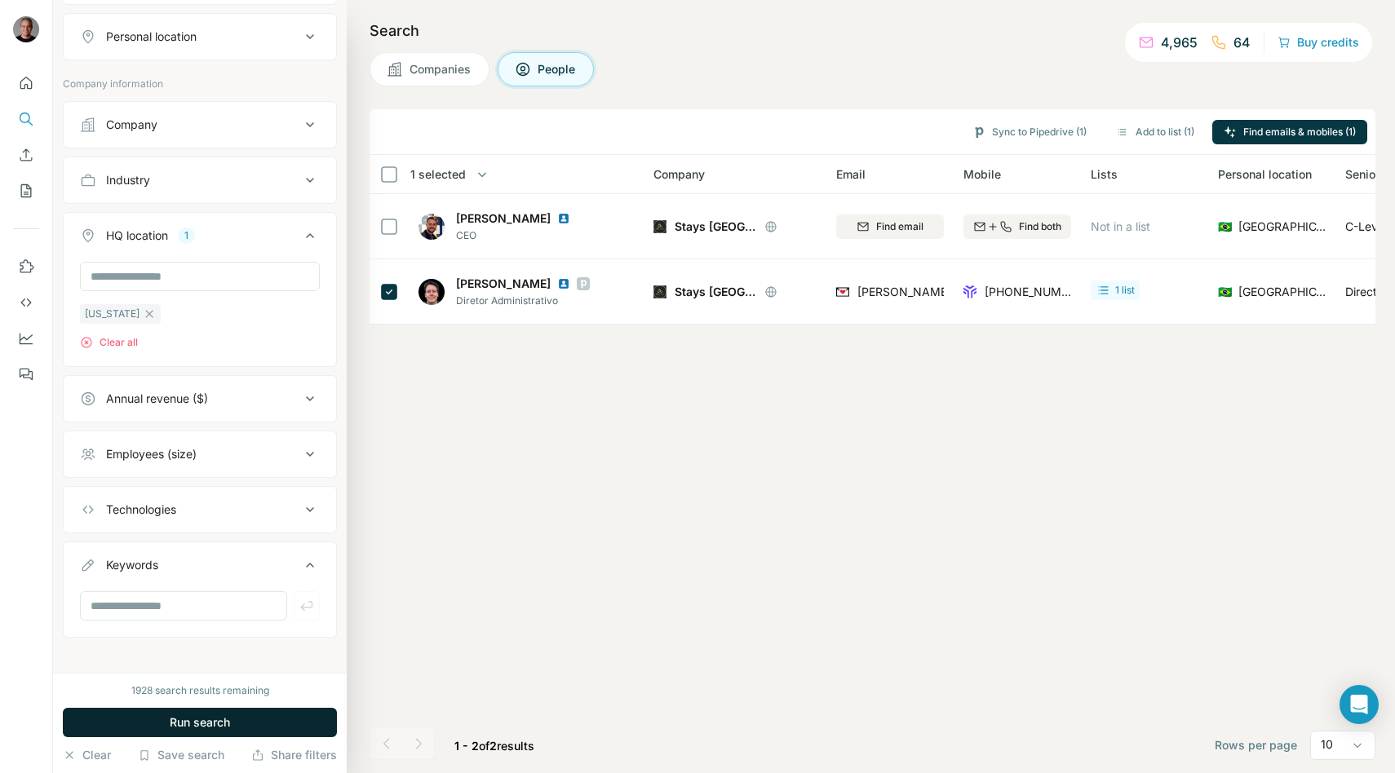
click at [205, 720] on span "Run search" at bounding box center [200, 723] width 60 height 16
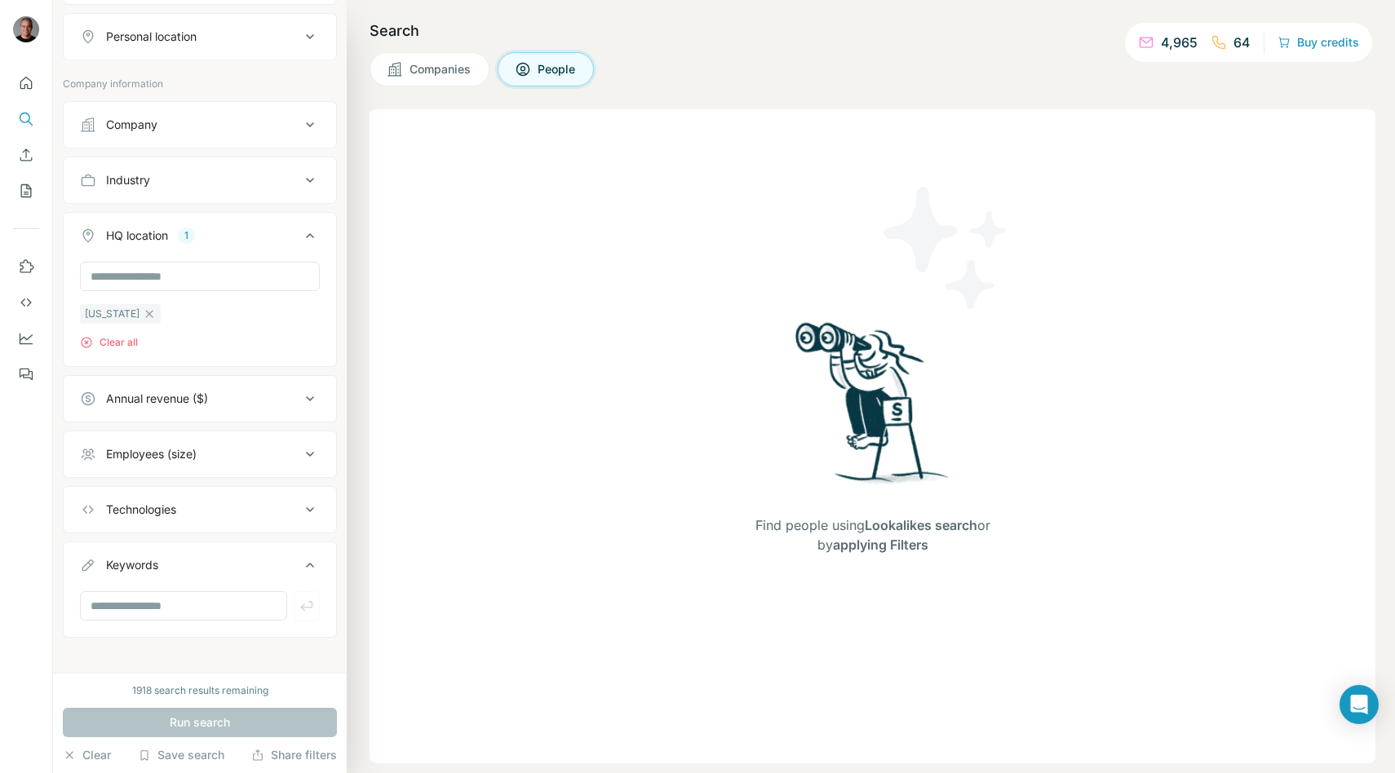
click at [422, 59] on button "Companies" at bounding box center [430, 69] width 120 height 34
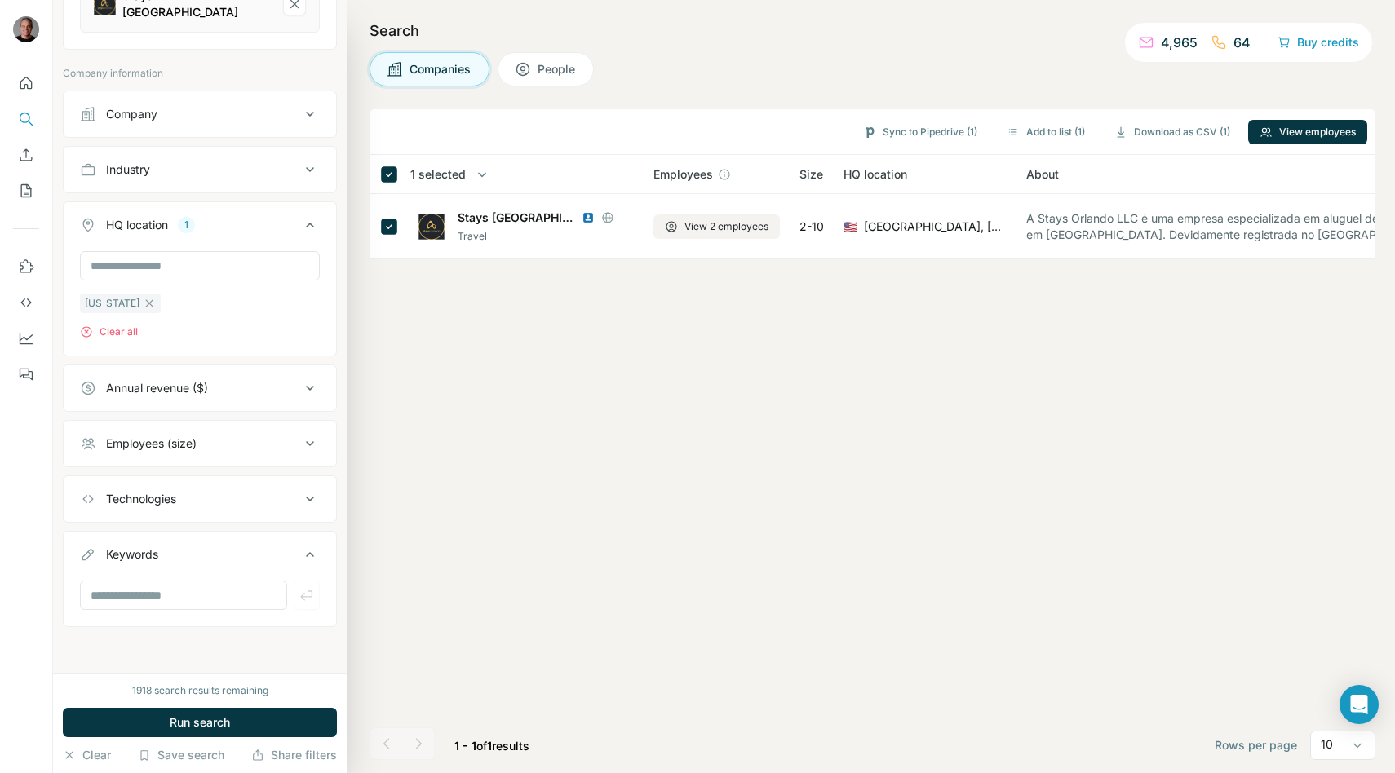
scroll to position [230, 0]
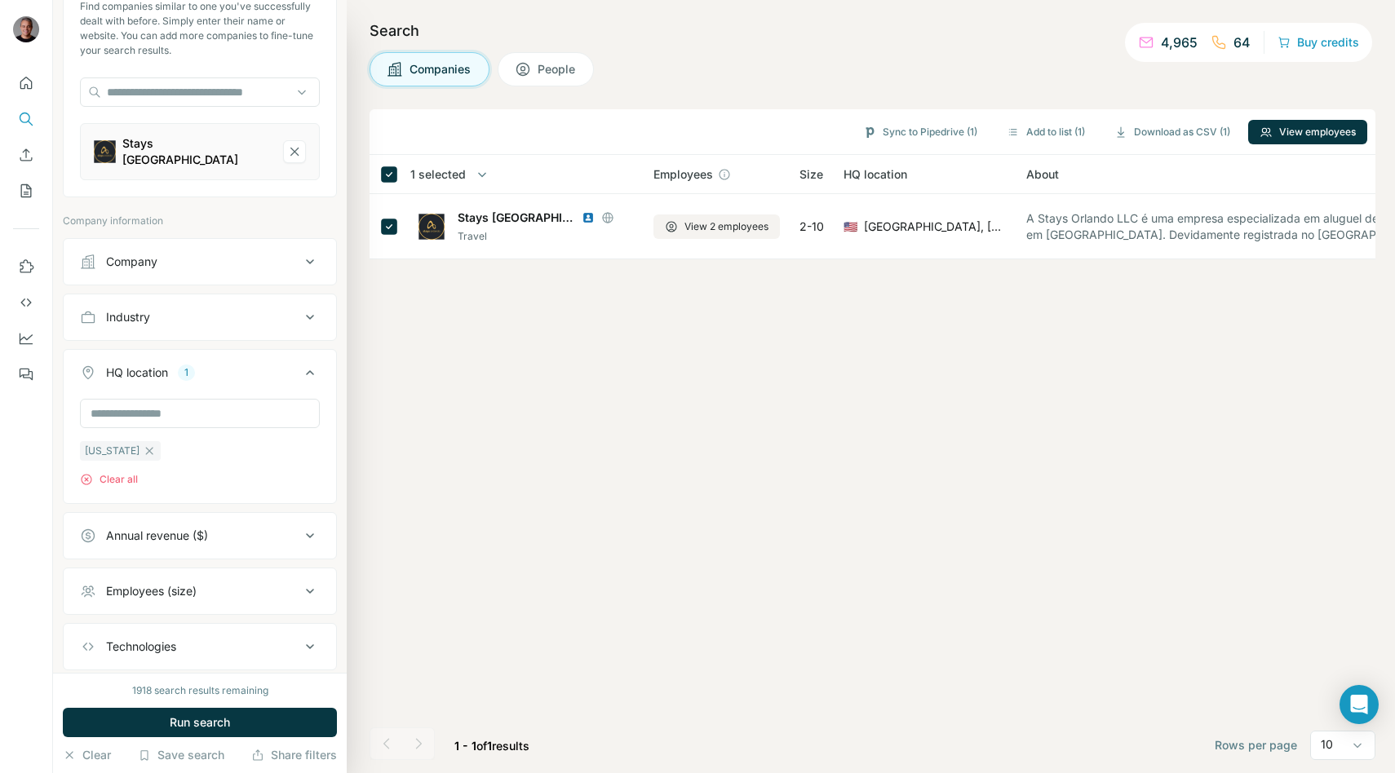
scroll to position [230, 0]
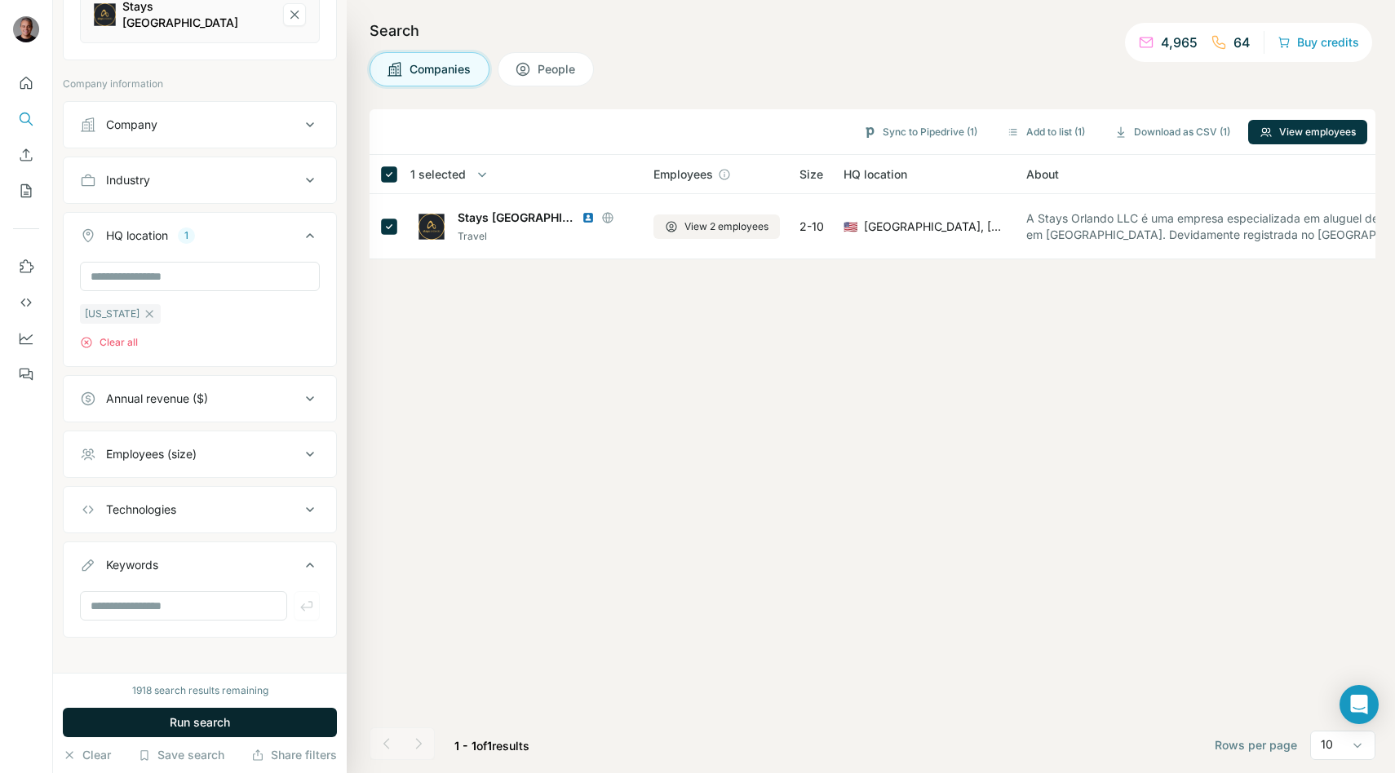
click at [225, 719] on span "Run search" at bounding box center [200, 723] width 60 height 16
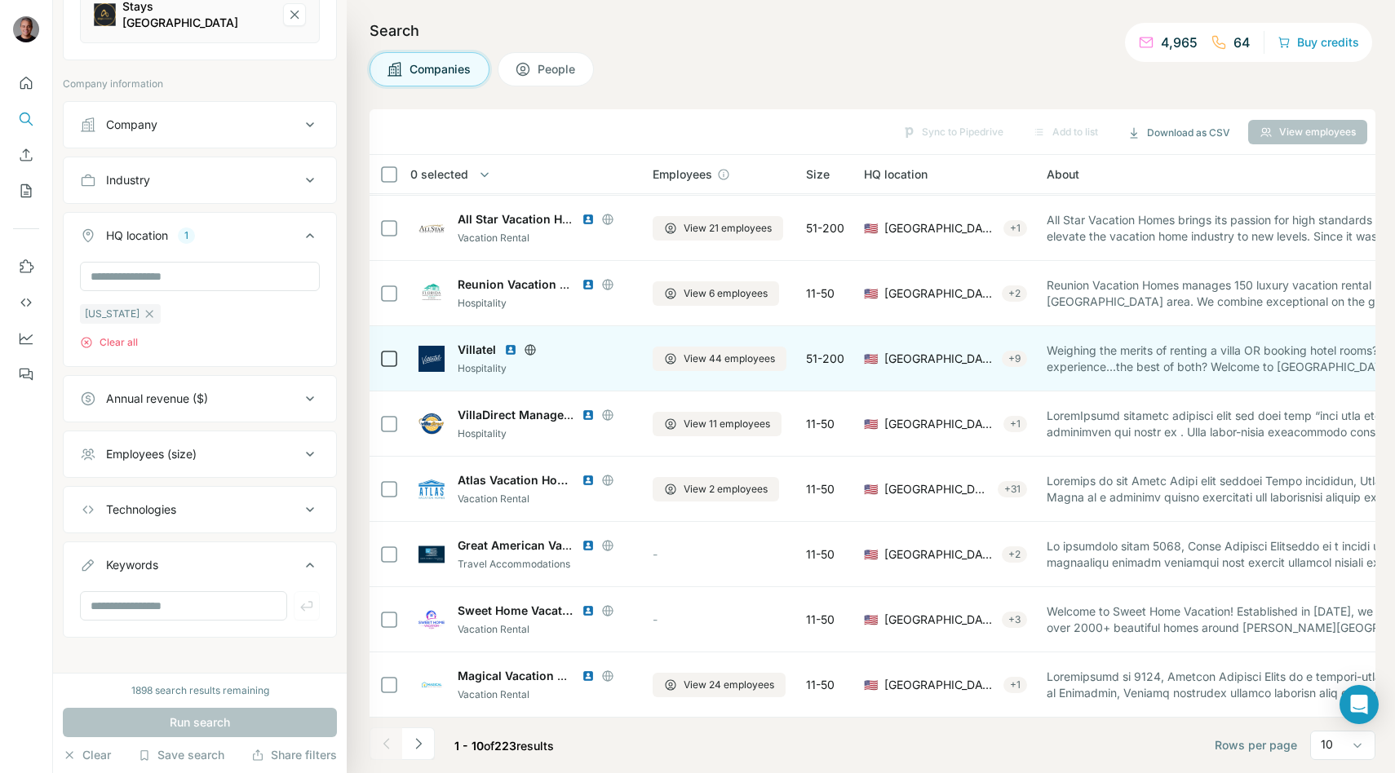
scroll to position [0, 1]
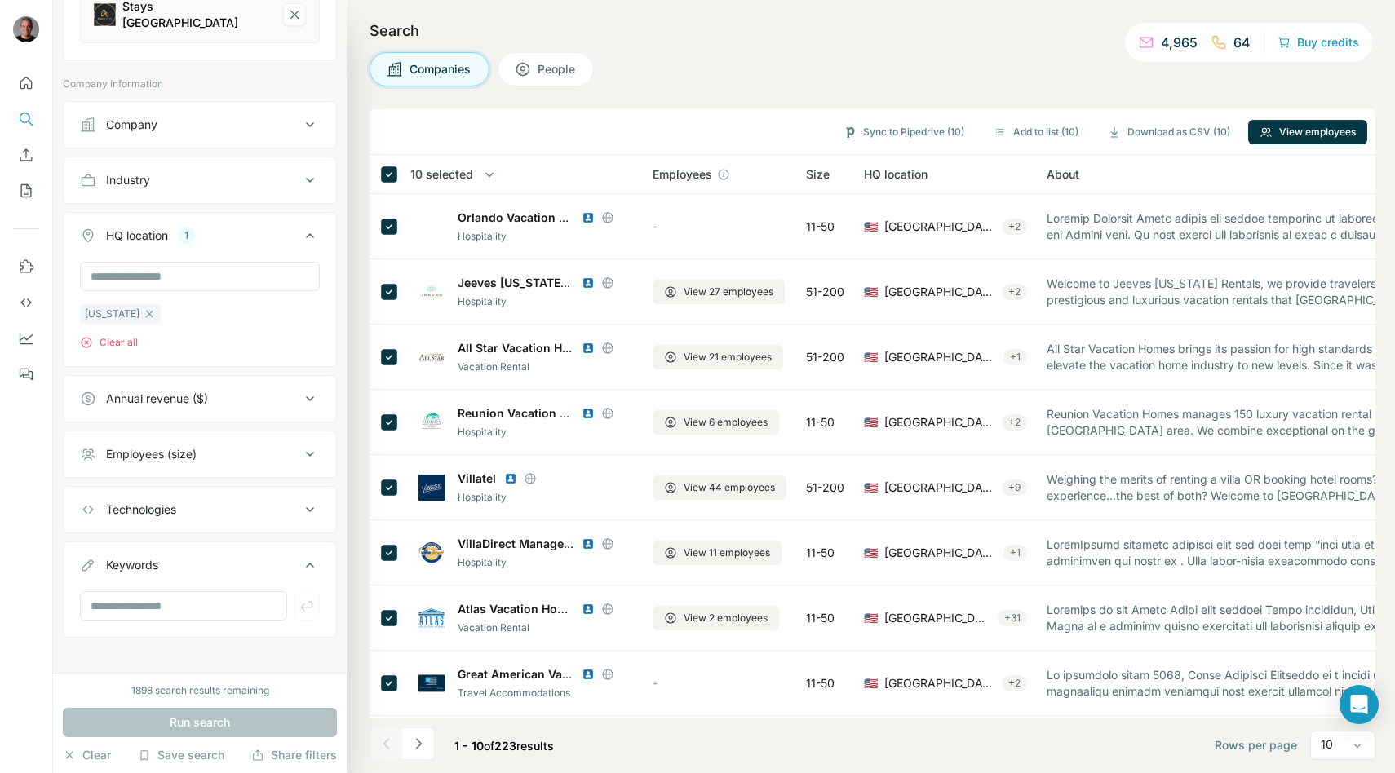
click at [520, 73] on icon at bounding box center [523, 69] width 16 height 16
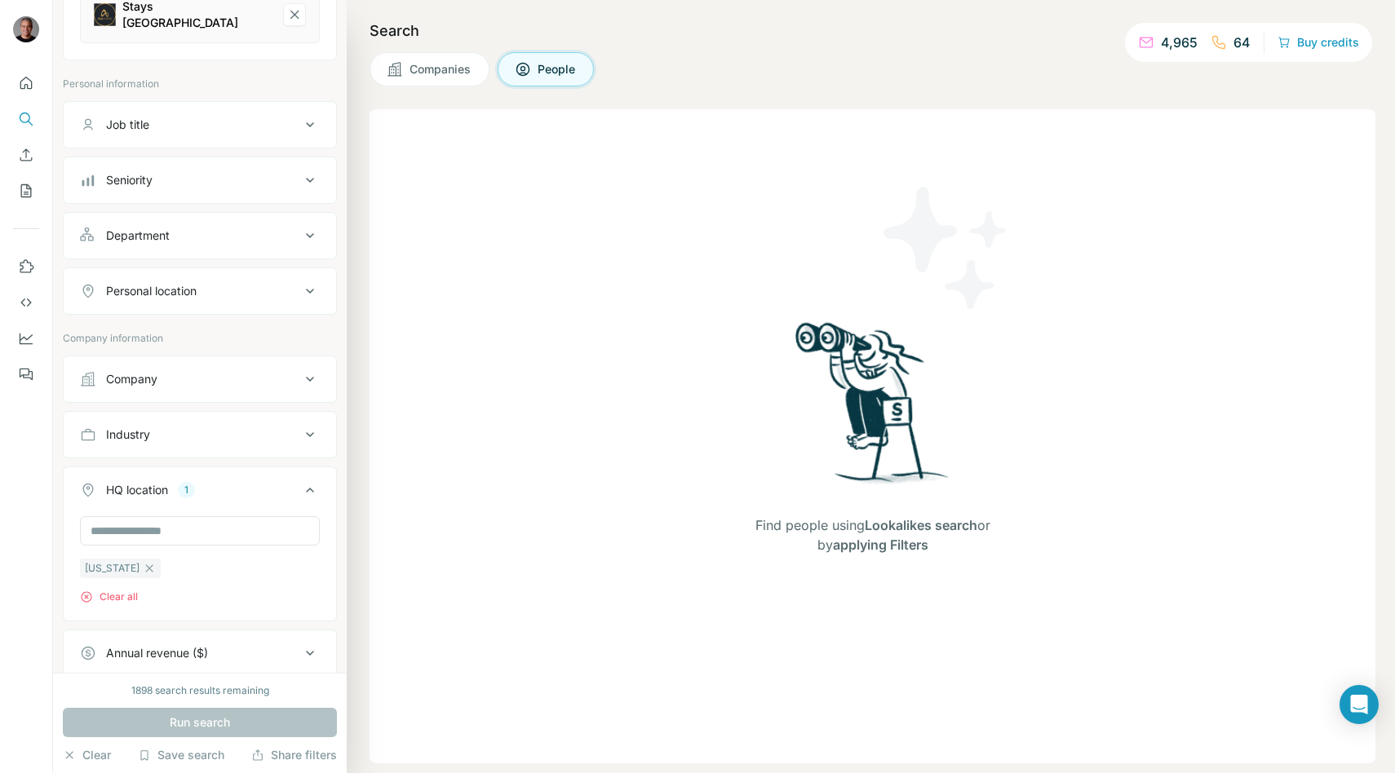
click at [691, 267] on div "Find people using Lookalikes search or by applying Filters" at bounding box center [873, 436] width 1006 height 654
click at [419, 424] on div "Find people using Lookalikes search or by applying Filters" at bounding box center [873, 436] width 1006 height 654
click at [432, 60] on button "Companies" at bounding box center [430, 69] width 120 height 34
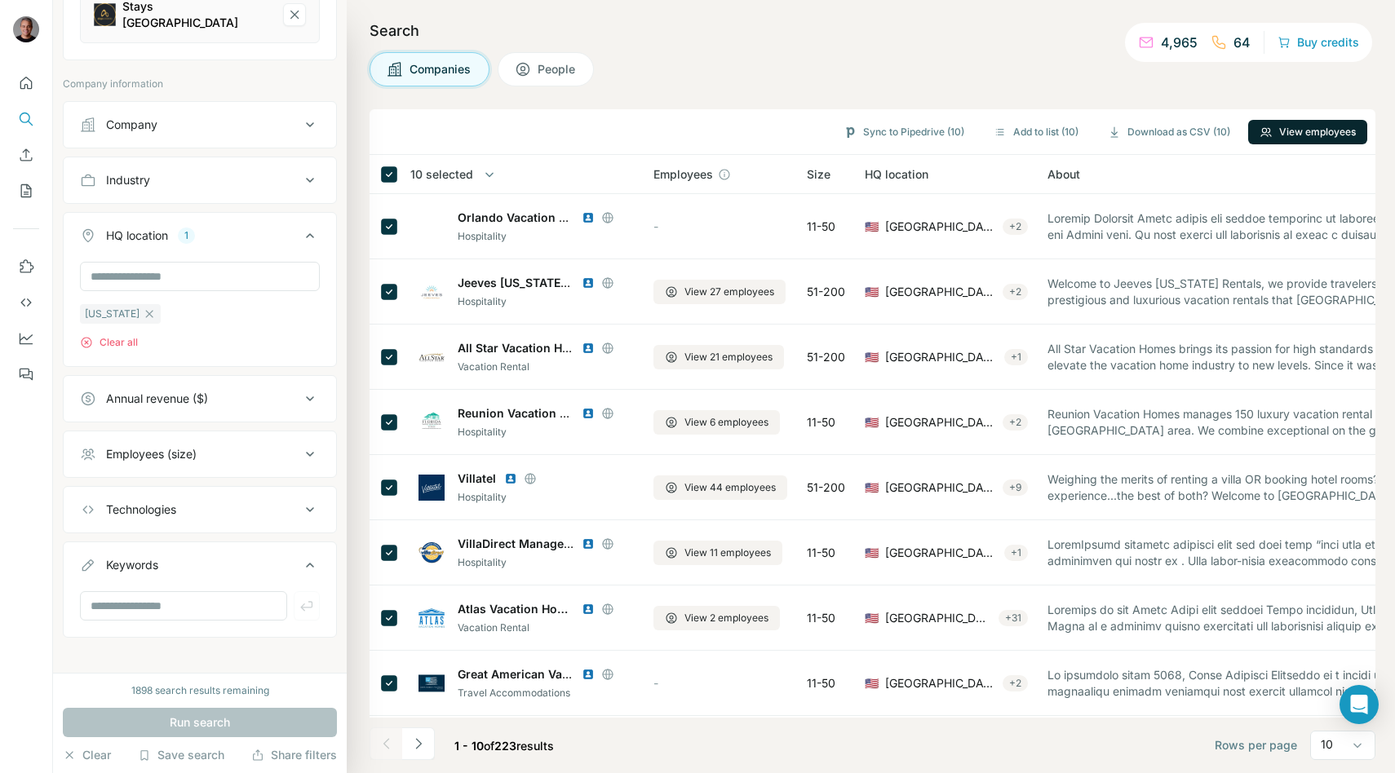
click at [1314, 130] on button "View employees" at bounding box center [1307, 132] width 119 height 24
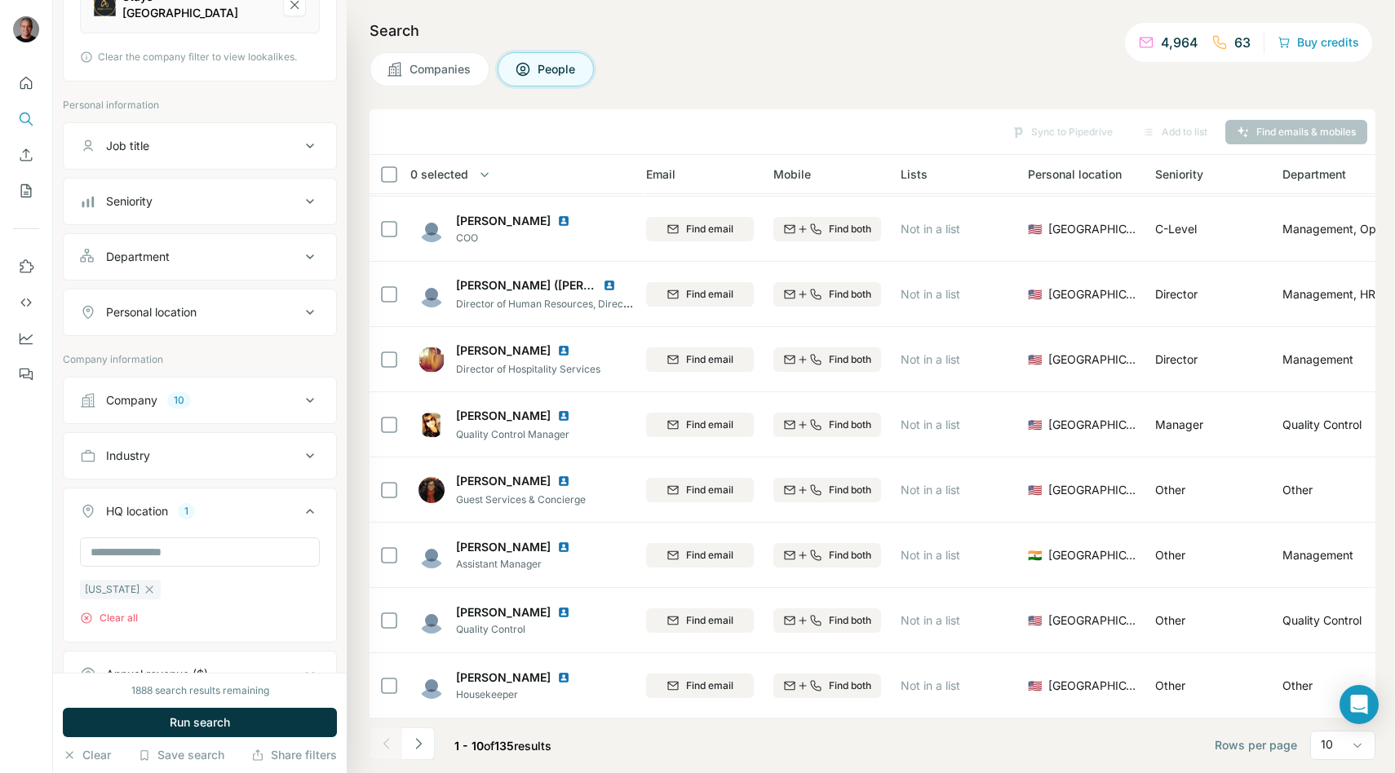
scroll to position [129, 190]
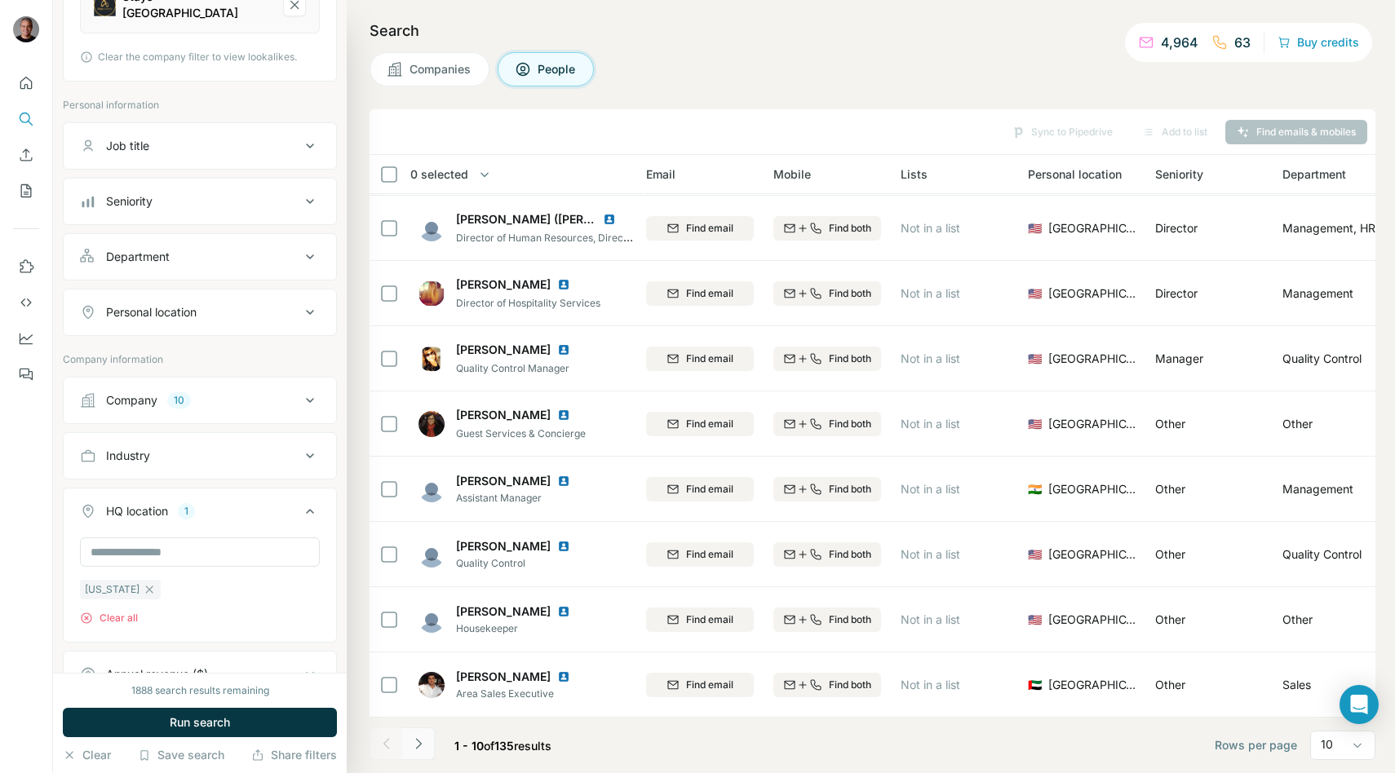
click at [418, 748] on icon "Navigate to next page" at bounding box center [418, 744] width 16 height 16
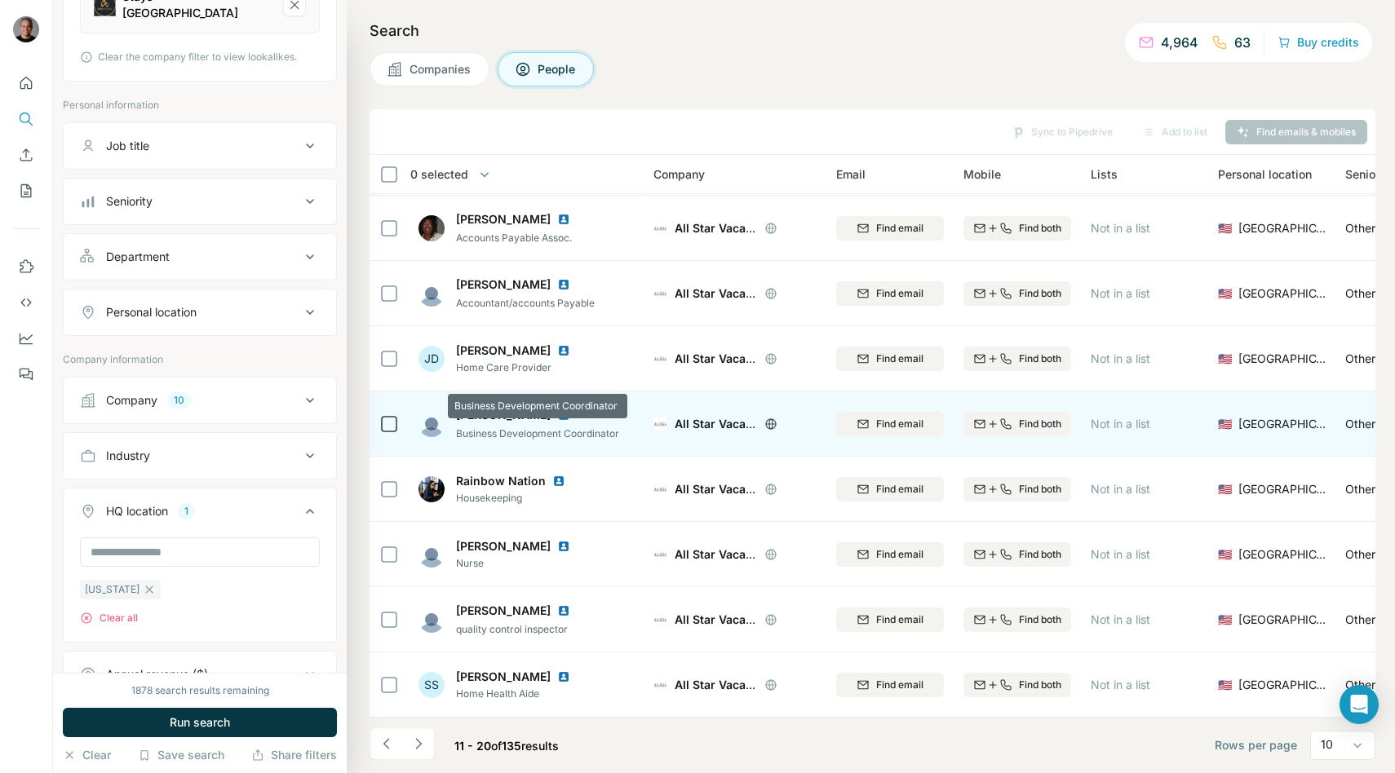
scroll to position [0, 2]
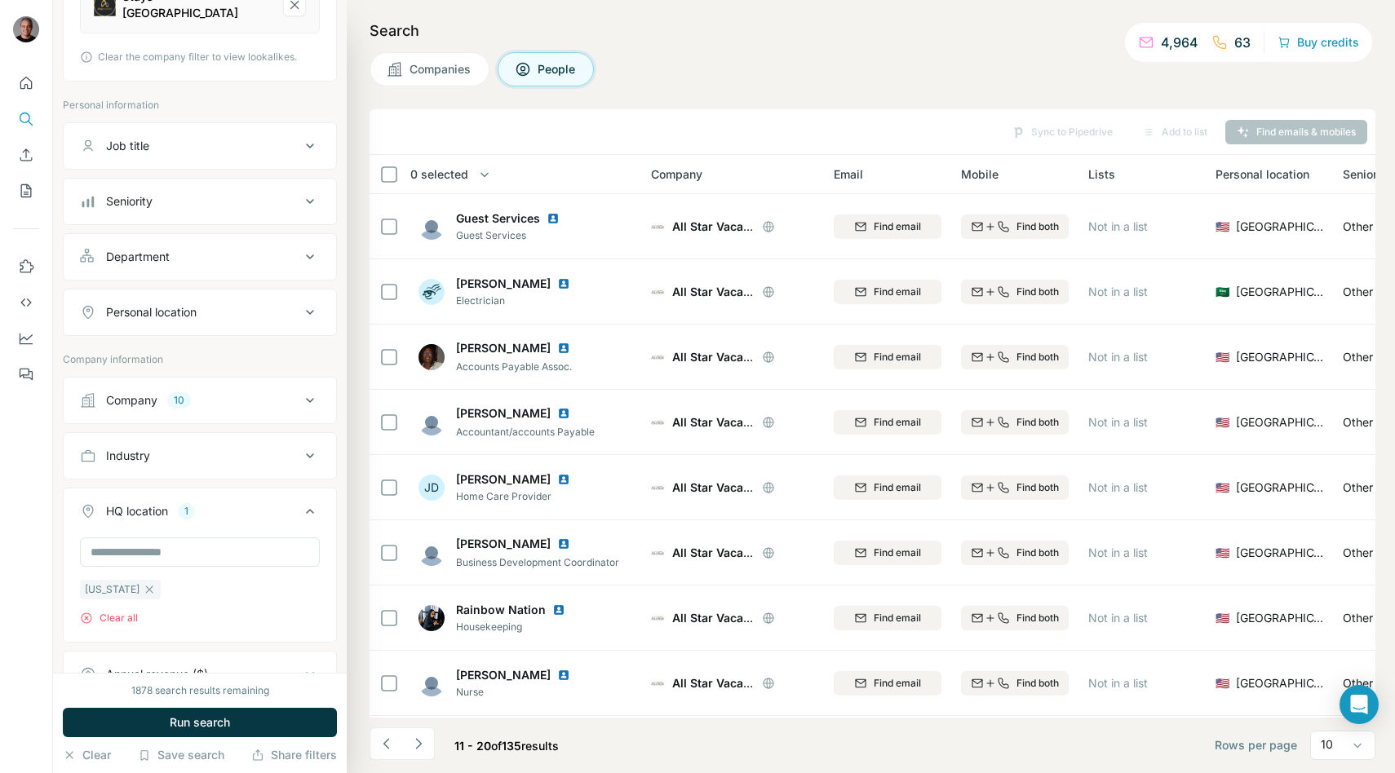
click at [372, 743] on button "Navigate to previous page" at bounding box center [386, 744] width 33 height 33
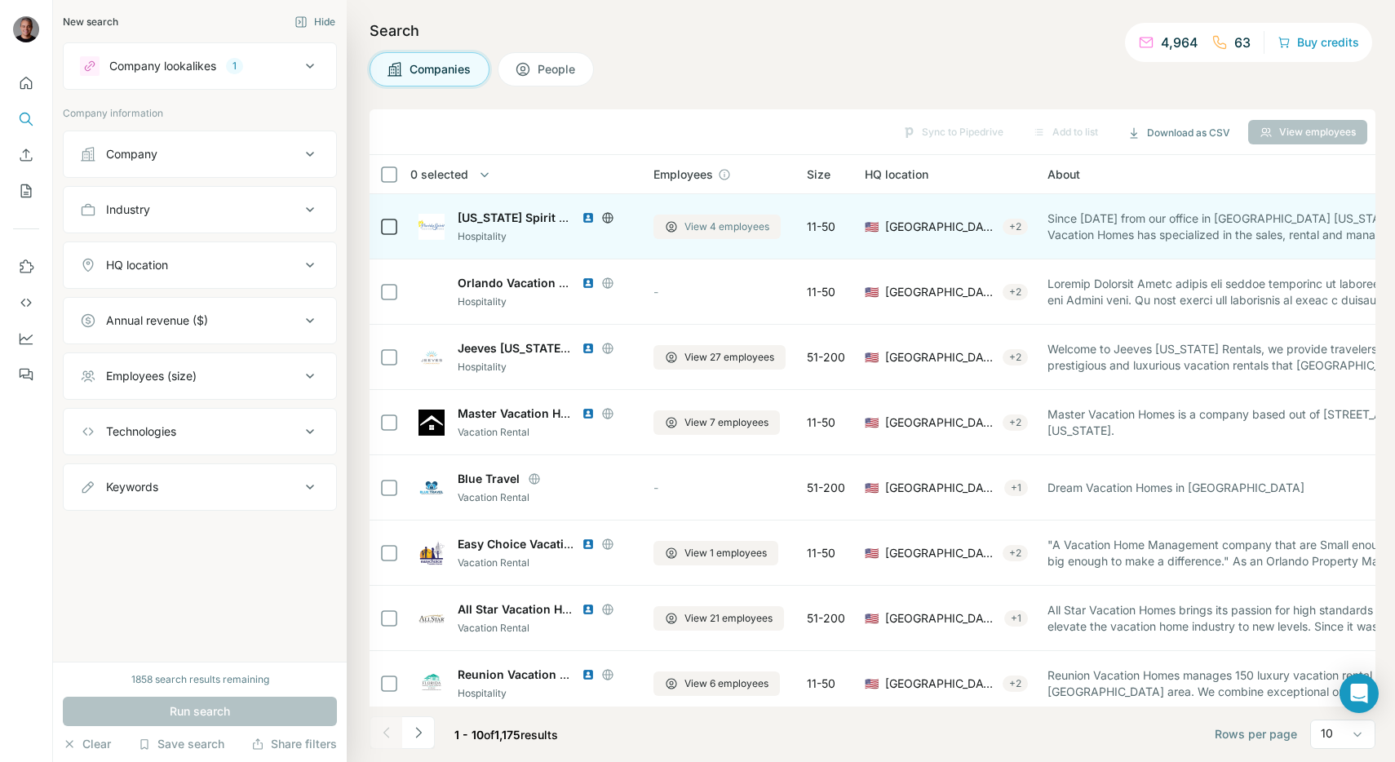
click at [703, 232] on span "View 4 employees" at bounding box center [726, 226] width 85 height 15
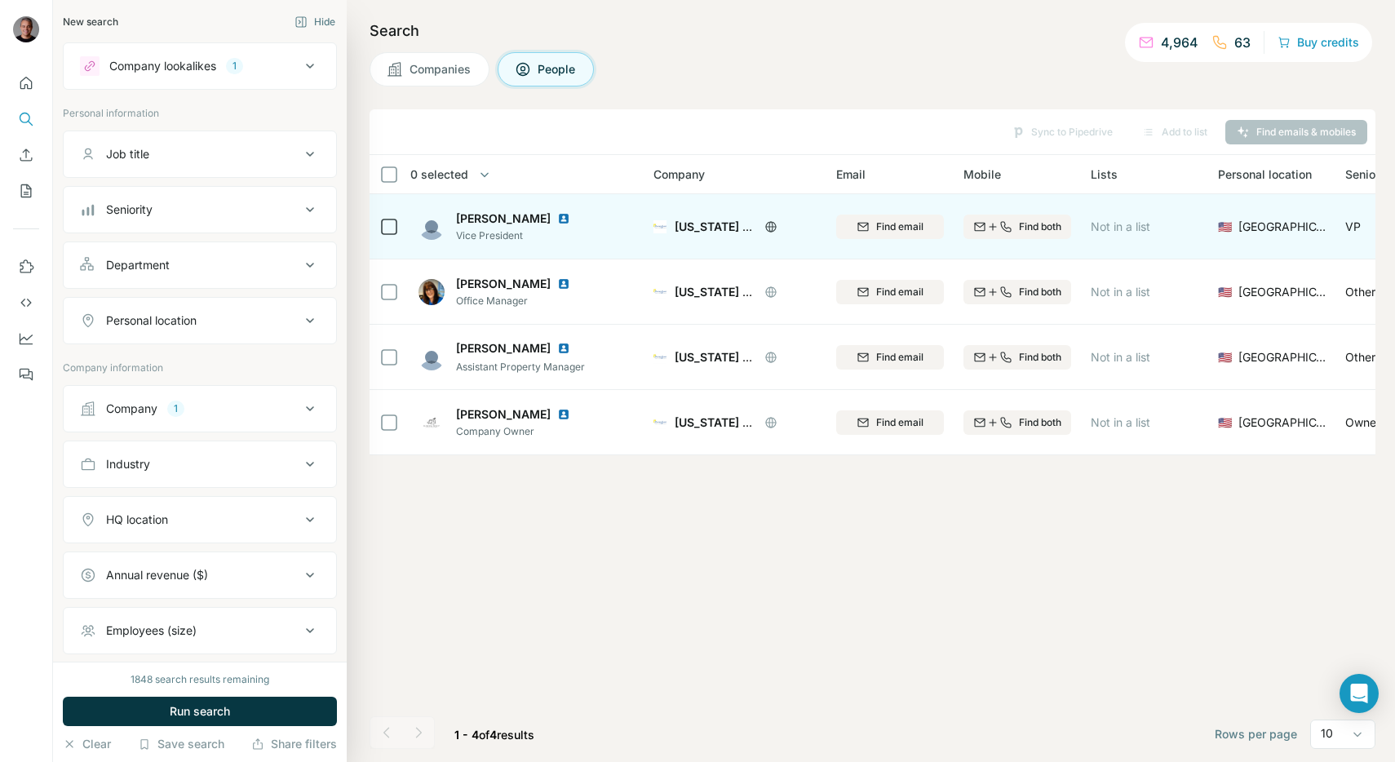
click at [570, 219] on img at bounding box center [563, 218] width 13 height 13
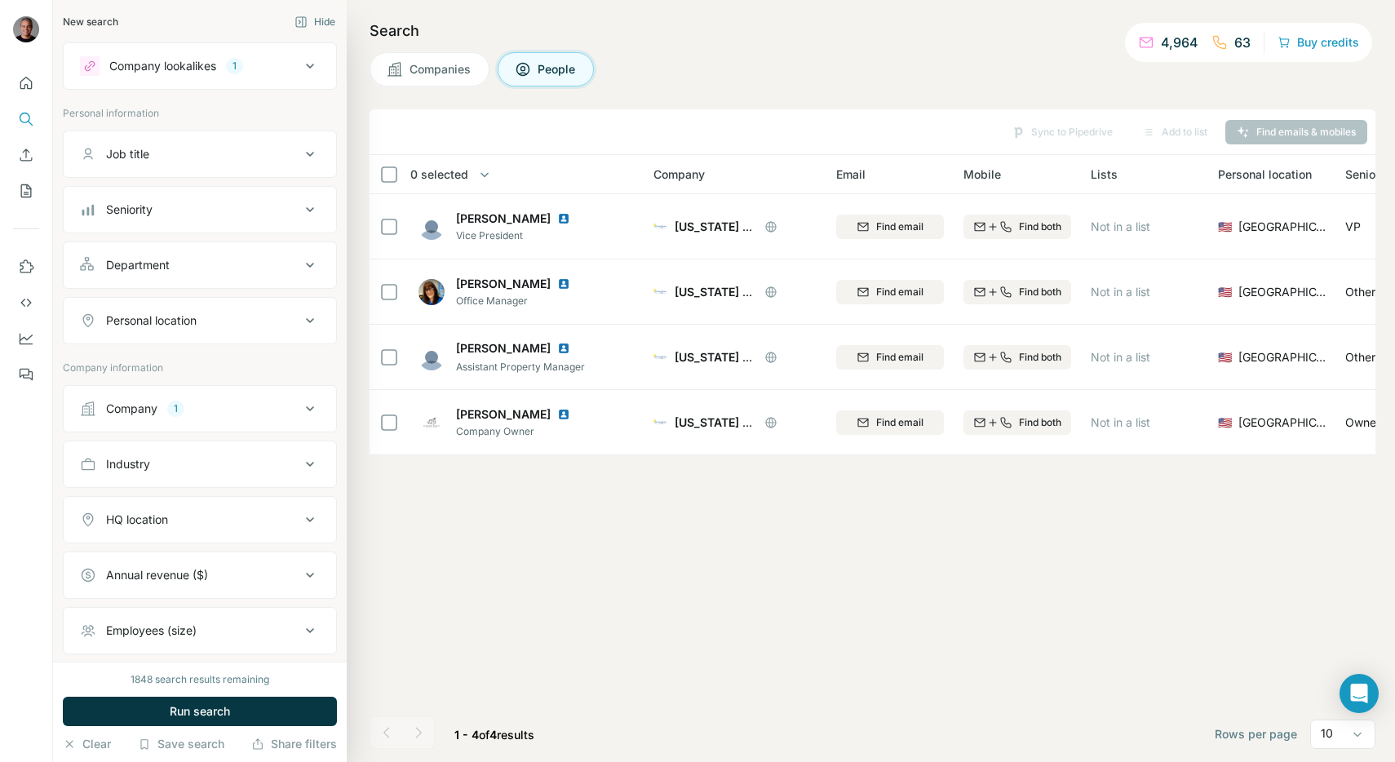
click at [688, 20] on h4 "Search" at bounding box center [873, 31] width 1006 height 23
